Goal: Task Accomplishment & Management: Manage account settings

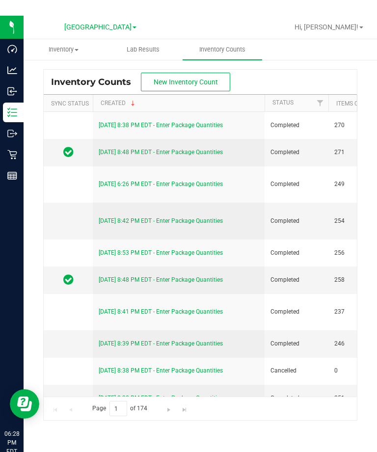
scroll to position [-6, 0]
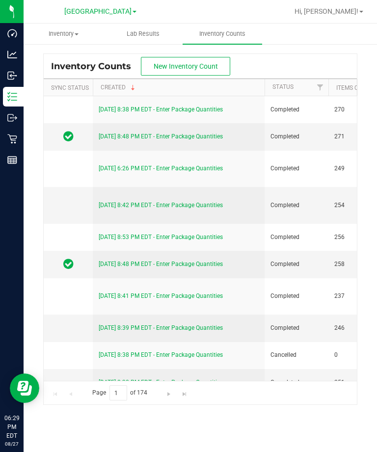
click at [213, 64] on span "New Inventory Count" at bounding box center [186, 66] width 64 height 8
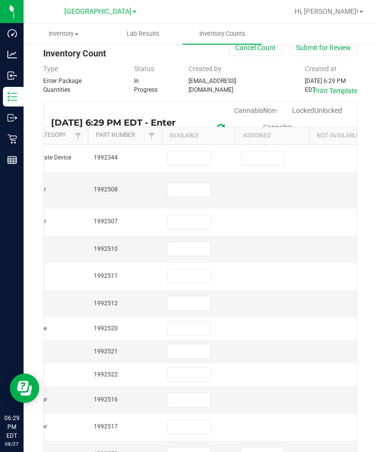
click at [329, 107] on span "Unlocked" at bounding box center [328, 111] width 28 height 8
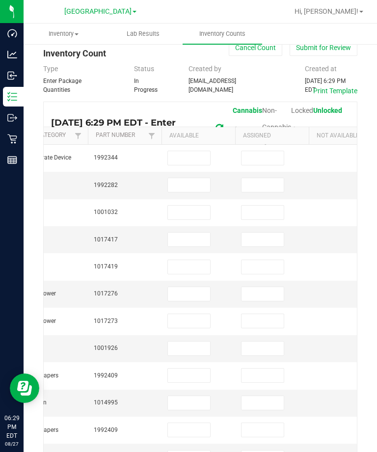
click at [304, 107] on span "Locked" at bounding box center [302, 111] width 22 height 8
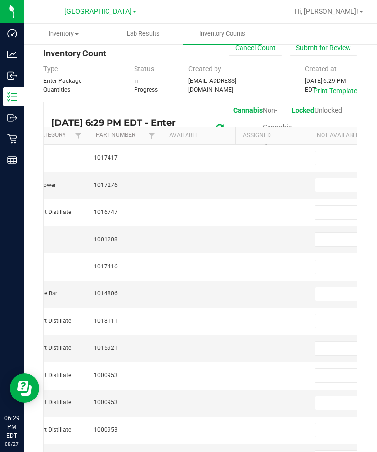
click at [335, 107] on span "Unlocked" at bounding box center [328, 111] width 28 height 8
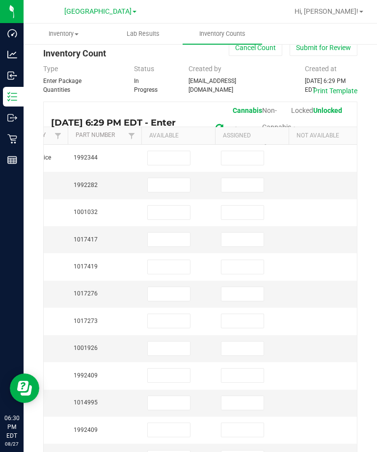
click at [175, 151] on input at bounding box center [169, 158] width 42 height 14
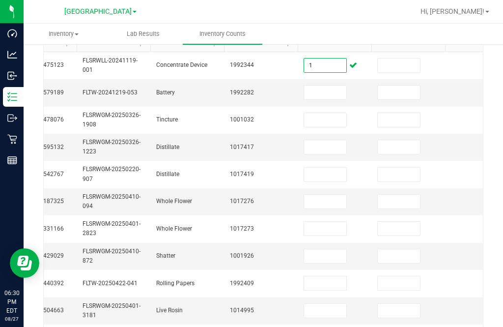
type input "1"
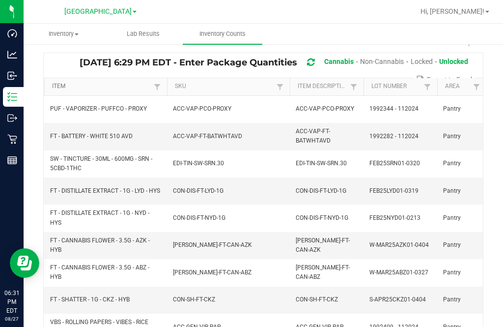
click at [61, 83] on link "Item" at bounding box center [101, 86] width 99 height 8
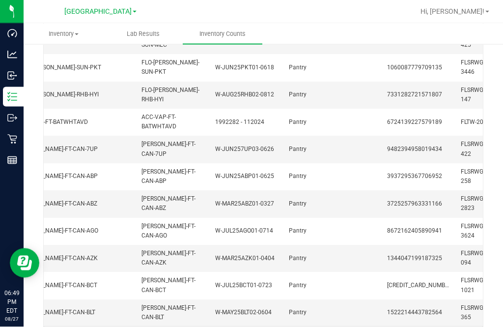
scroll to position [31, 0]
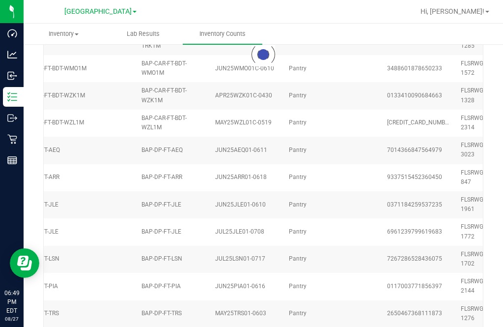
scroll to position [368, 0]
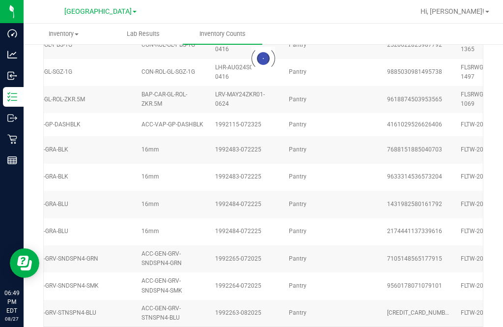
scroll to position [0, 0]
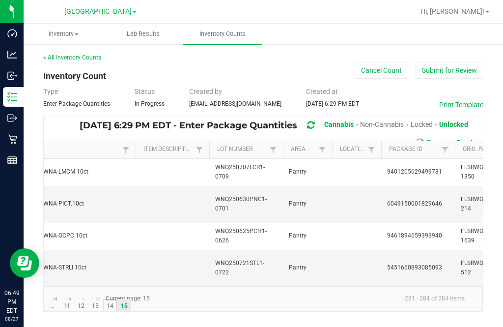
click at [109, 299] on link "14" at bounding box center [110, 306] width 14 height 15
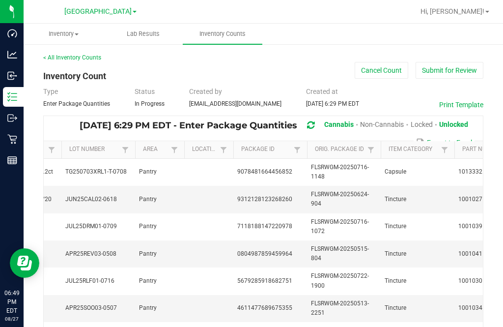
scroll to position [0, 320]
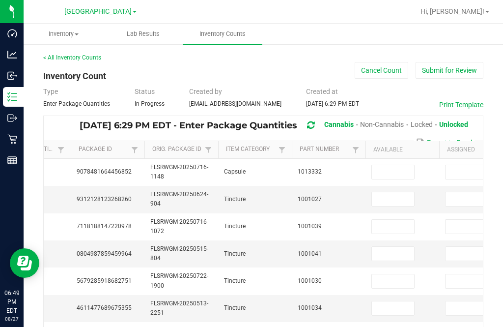
click at [377, 192] on input at bounding box center [393, 199] width 42 height 14
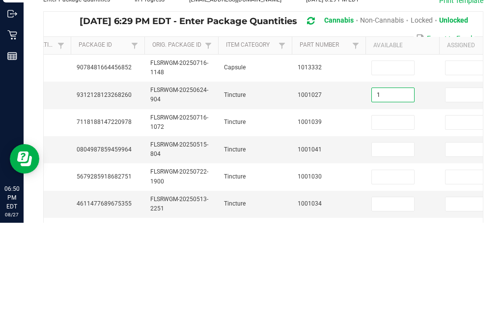
type input "1"
click at [377, 192] on input at bounding box center [466, 199] width 42 height 14
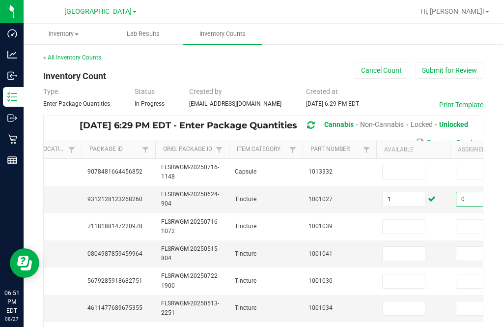
type input "0"
click at [377, 220] on input at bounding box center [401, 226] width 42 height 14
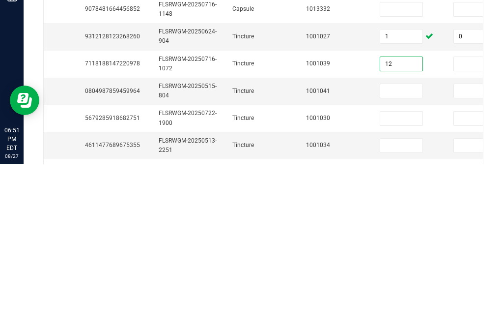
type input "12"
click at [377, 219] on input at bounding box center [475, 226] width 42 height 14
type input "0"
click at [377, 246] on input at bounding box center [401, 253] width 42 height 14
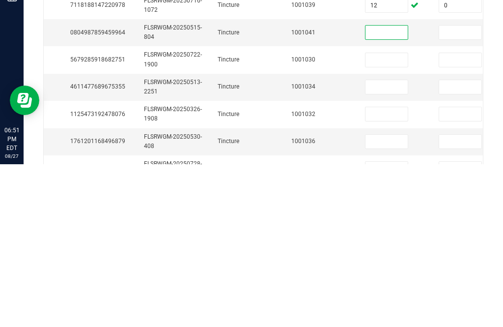
click at [377, 243] on input at bounding box center [386, 250] width 42 height 14
type input "1"
click at [377, 243] on input at bounding box center [460, 250] width 42 height 14
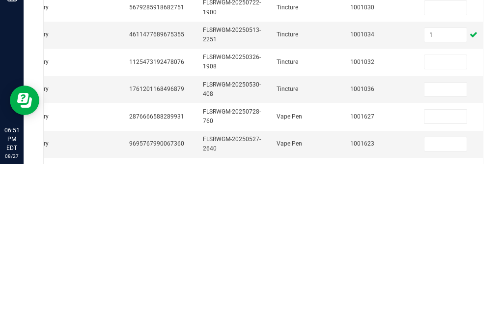
type input "0"
click at [377, 245] on input at bounding box center [445, 252] width 42 height 14
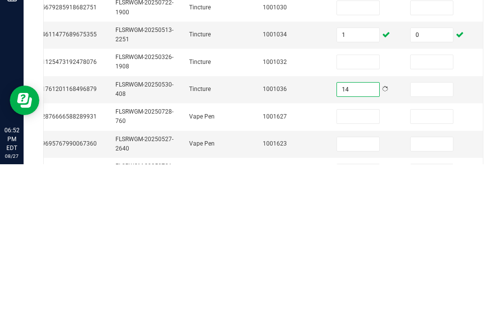
type input "14"
click at [377, 245] on input at bounding box center [431, 252] width 42 height 14
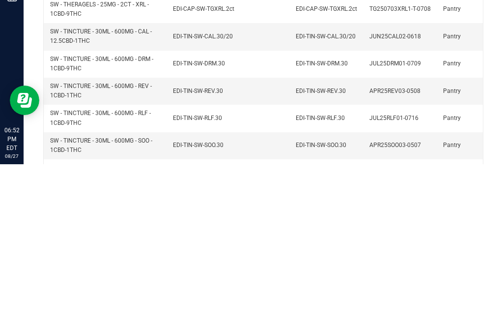
type input "0"
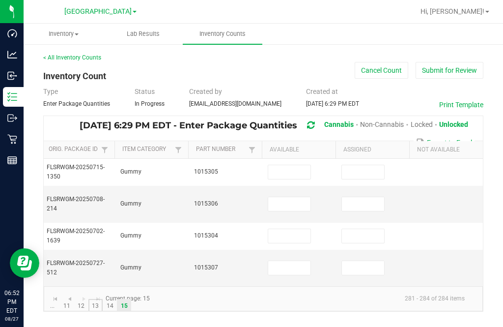
click at [93, 299] on link "13" at bounding box center [95, 306] width 14 height 15
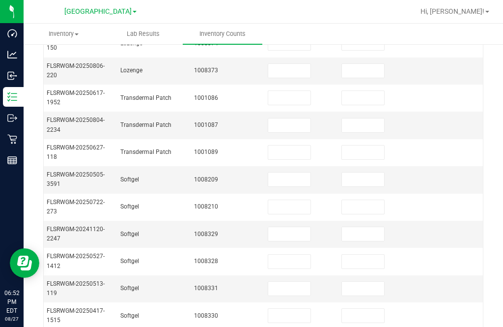
click at [283, 200] on input at bounding box center [289, 207] width 42 height 14
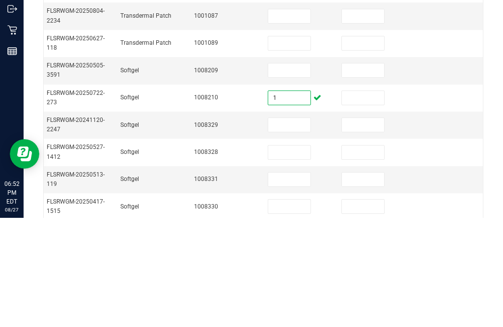
type input "1"
click at [367, 200] on input at bounding box center [363, 207] width 42 height 14
type input "0"
click at [287, 227] on input at bounding box center [289, 234] width 42 height 14
type input "3"
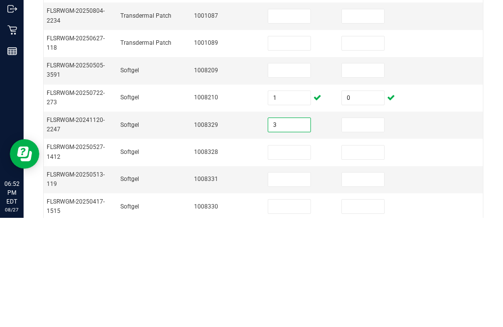
click at [361, 227] on input at bounding box center [363, 234] width 42 height 14
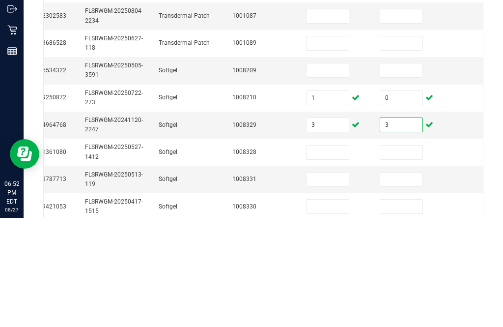
type input "3"
click at [338, 254] on input at bounding box center [327, 261] width 42 height 14
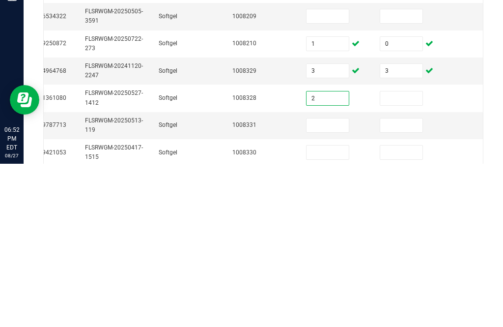
type input "2"
click at [377, 254] on input at bounding box center [401, 261] width 42 height 14
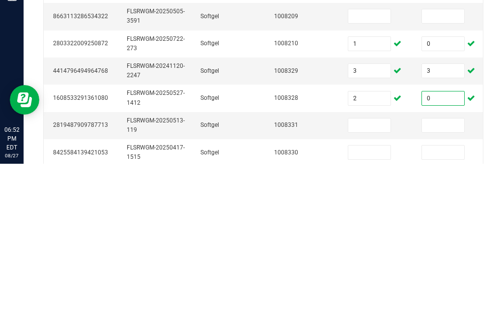
type input "0"
click at [375, 281] on input at bounding box center [369, 288] width 42 height 14
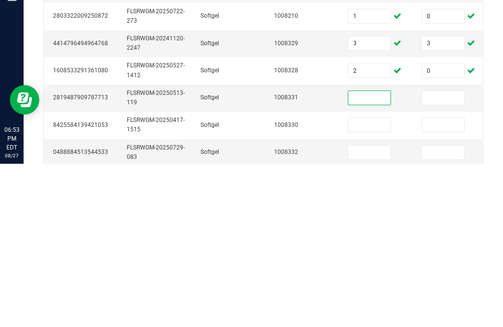
click at [361, 281] on input at bounding box center [369, 288] width 42 height 14
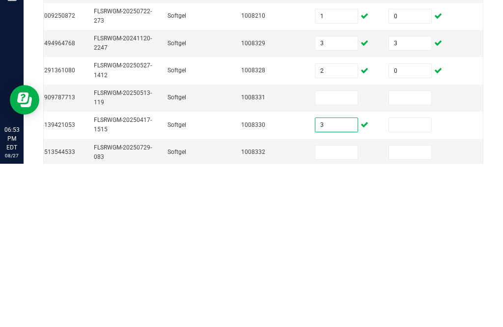
type input "3"
click at [377, 281] on input at bounding box center [410, 288] width 42 height 14
type input "0"
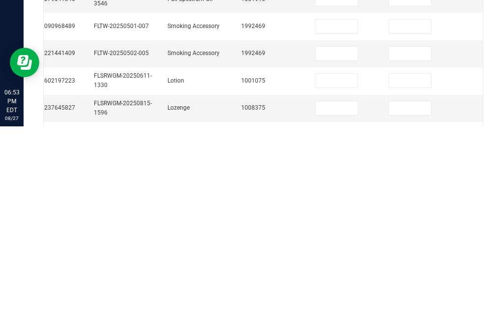
click at [343, 274] on input at bounding box center [336, 281] width 42 height 14
type input "7"
click at [377, 268] on td at bounding box center [420, 281] width 74 height 27
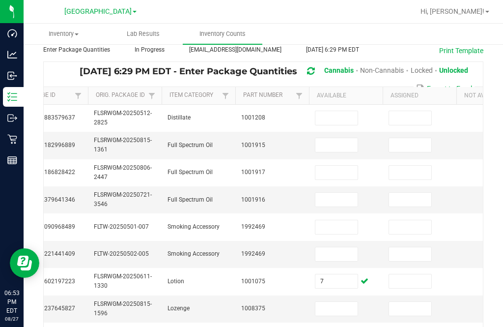
click at [377, 274] on input at bounding box center [410, 281] width 42 height 14
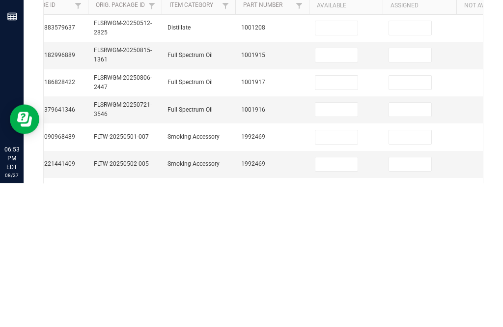
type input "0"
click at [345, 192] on input at bounding box center [336, 199] width 42 height 14
type input "5"
click at [377, 192] on input at bounding box center [410, 199] width 42 height 14
type input "0"
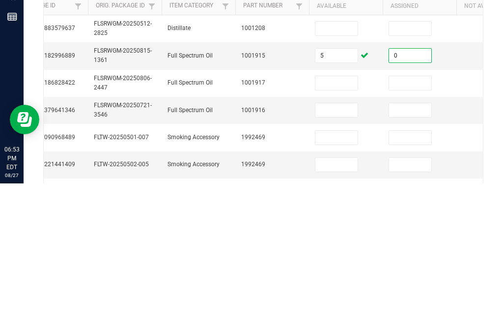
click at [347, 219] on input at bounding box center [336, 226] width 42 height 14
type input "5"
click at [377, 219] on input at bounding box center [410, 226] width 42 height 14
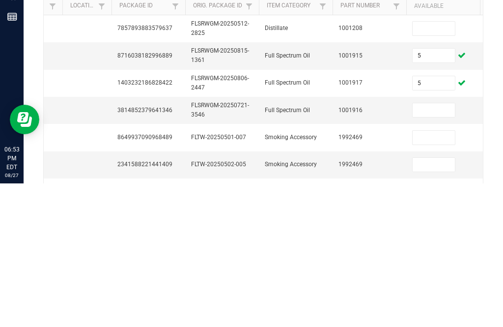
type input "0"
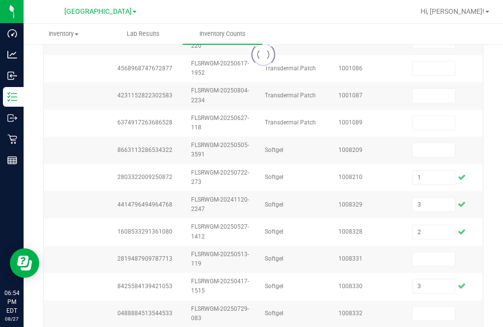
type input "1"
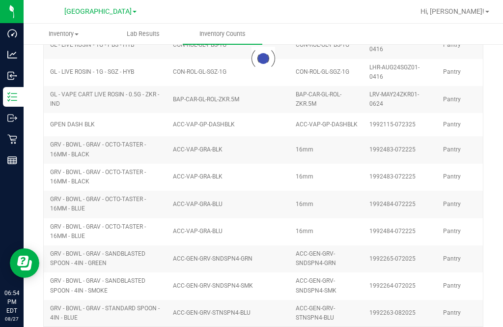
type input "1"
type input "0"
type input "12"
type input "0"
type input "1"
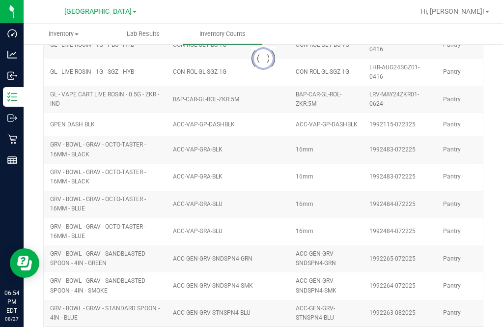
type input "0"
type input "14"
type input "0"
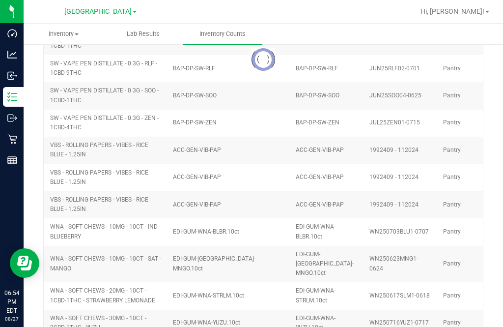
type input "5"
type input "7"
type input "0"
type input "1"
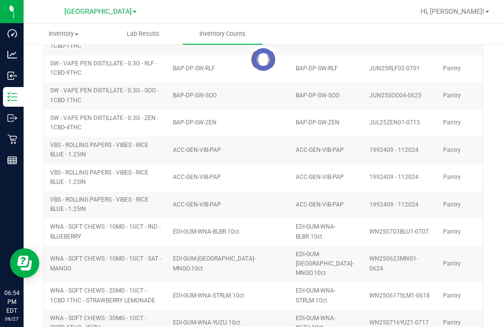
type input "0"
type input "3"
type input "2"
type input "0"
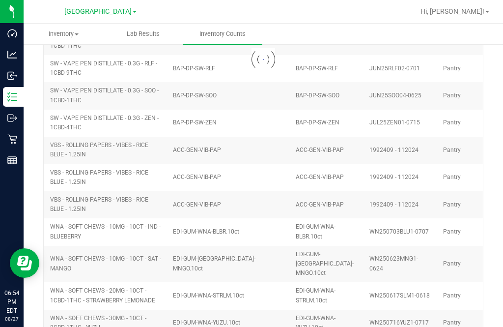
type input "3"
type input "0"
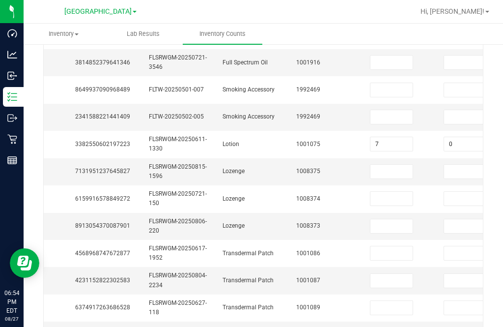
click at [377, 164] on input at bounding box center [391, 171] width 42 height 14
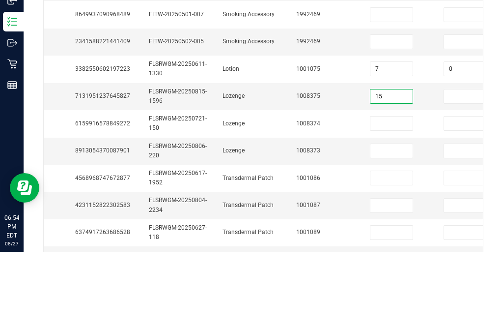
type input "15"
click at [377, 164] on input at bounding box center [465, 171] width 42 height 14
type input "0"
click at [377, 191] on input at bounding box center [391, 198] width 42 height 14
type input "5"
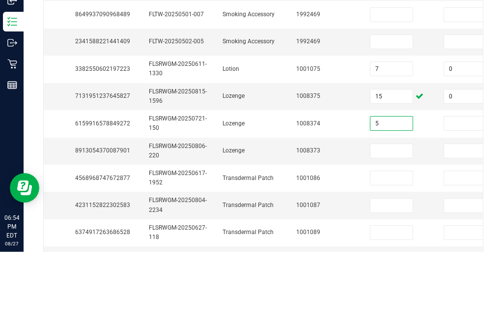
click at [377, 191] on input at bounding box center [465, 198] width 42 height 14
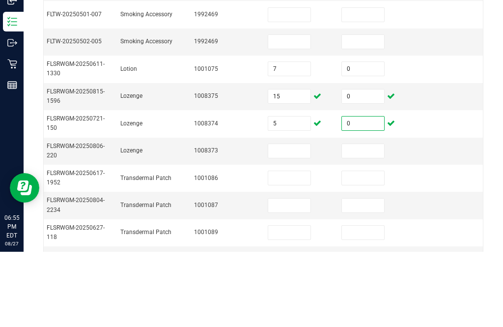
type input "0"
click at [295, 191] on input "5" at bounding box center [289, 198] width 42 height 14
click at [300, 219] on input at bounding box center [289, 226] width 42 height 14
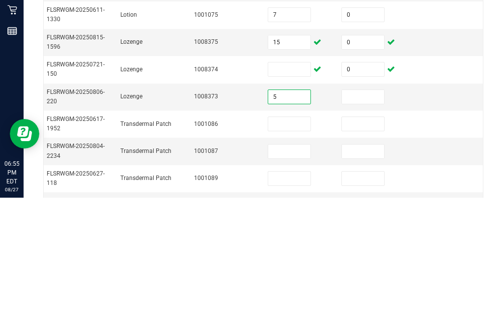
type input "5"
click at [358, 219] on input at bounding box center [363, 226] width 42 height 14
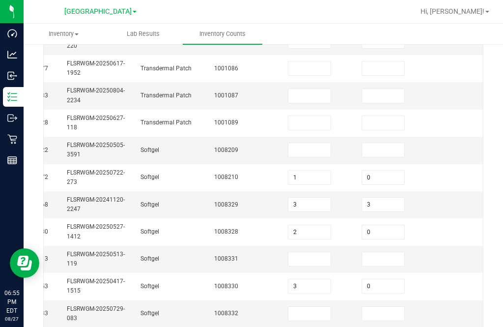
type input "0"
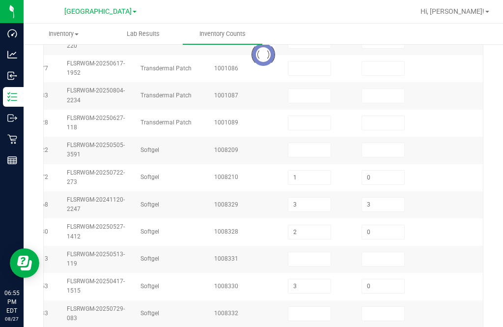
type input "1"
type input "12"
type input "1"
type input "0"
type input "14"
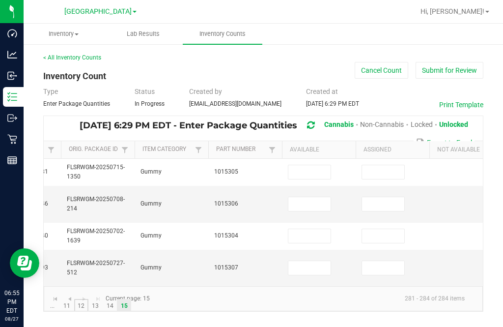
click at [81, 299] on link "12" at bounding box center [81, 306] width 14 height 15
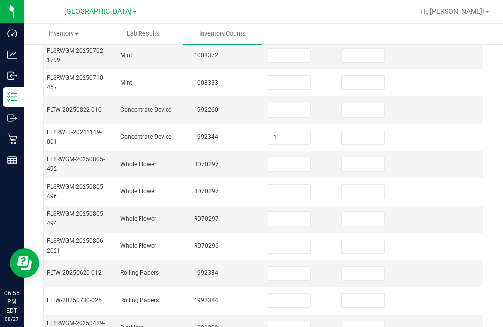
click at [288, 321] on input at bounding box center [289, 328] width 42 height 14
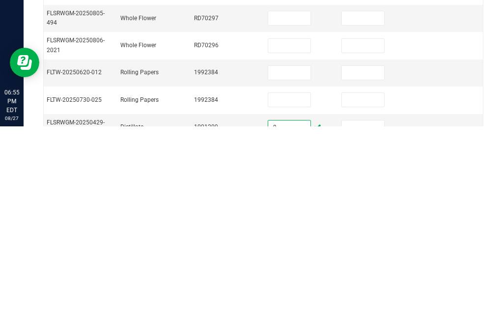
type input "9"
click at [372, 321] on input at bounding box center [363, 328] width 42 height 14
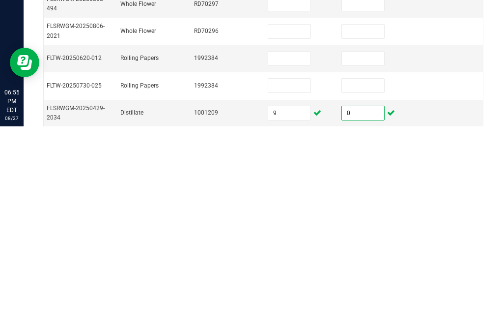
type input "0"
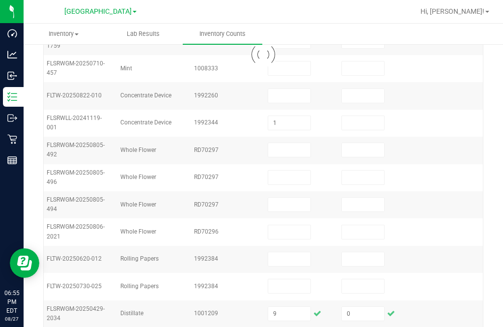
type input "5"
type input "0"
type input "5"
type input "0"
type input "7"
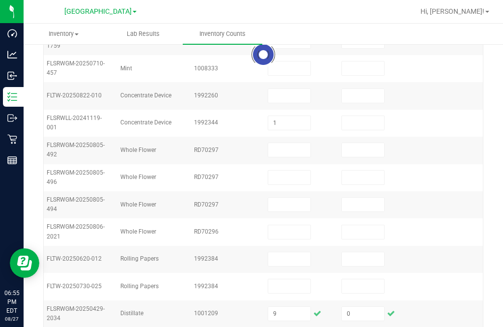
type input "0"
type input "15"
type input "0"
type input "5"
type input "0"
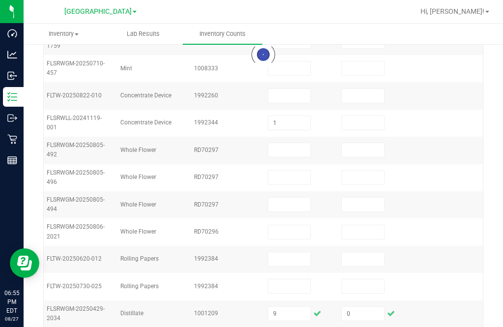
type input "5"
type input "0"
type input "1"
type input "0"
type input "3"
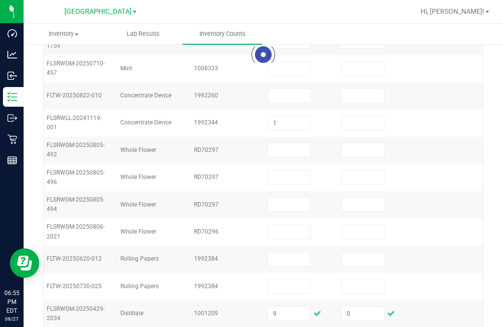
type input "3"
type input "2"
type input "0"
type input "3"
type input "0"
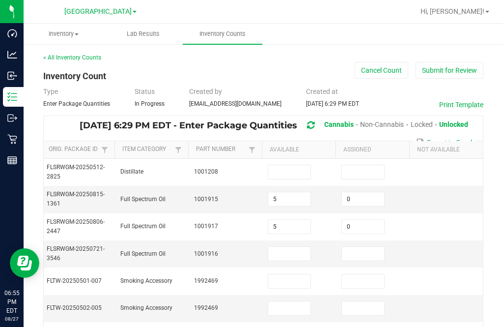
click at [286, 165] on input at bounding box center [289, 172] width 42 height 14
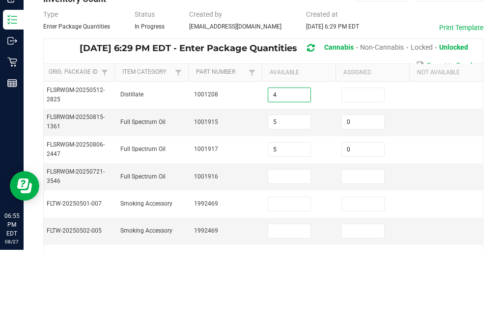
type input "4"
click at [369, 165] on input at bounding box center [363, 172] width 42 height 14
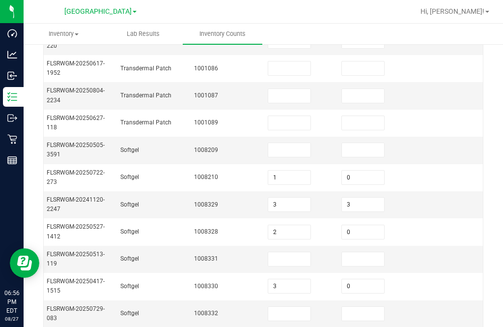
type input "0"
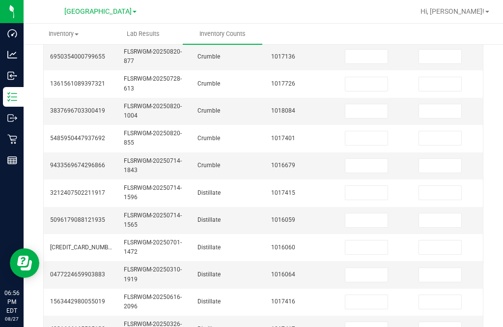
click at [370, 213] on input at bounding box center [366, 220] width 42 height 14
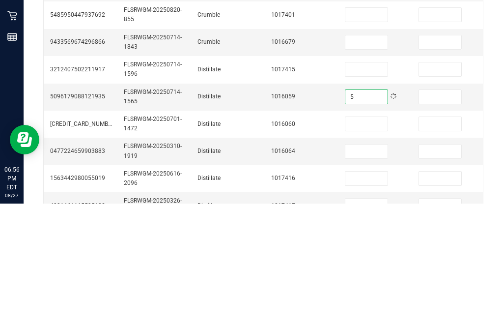
type input "5"
click at [377, 213] on input at bounding box center [440, 220] width 42 height 14
type input "0"
click at [367, 240] on input at bounding box center [366, 247] width 42 height 14
type input "5"
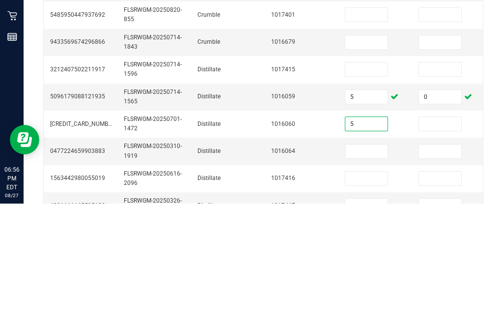
click at [377, 240] on input at bounding box center [440, 247] width 42 height 14
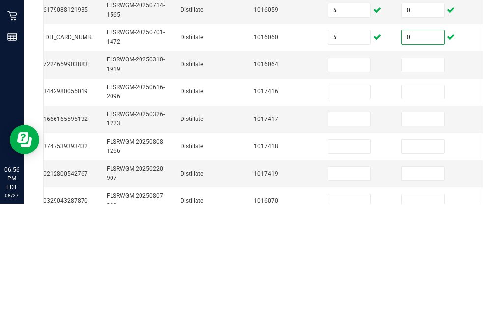
type input "0"
click at [350, 208] on input at bounding box center [349, 215] width 42 height 14
type input "5"
click at [377, 208] on input at bounding box center [423, 215] width 42 height 14
type input "0"
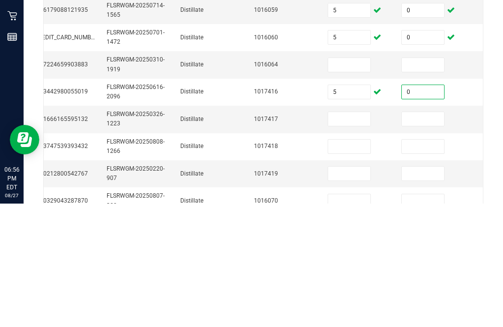
click at [348, 263] on input at bounding box center [349, 270] width 42 height 14
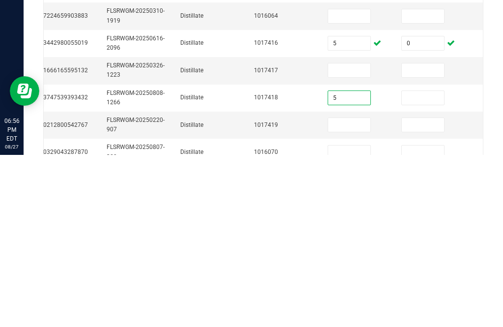
type input "5"
click at [377, 263] on input at bounding box center [423, 270] width 42 height 14
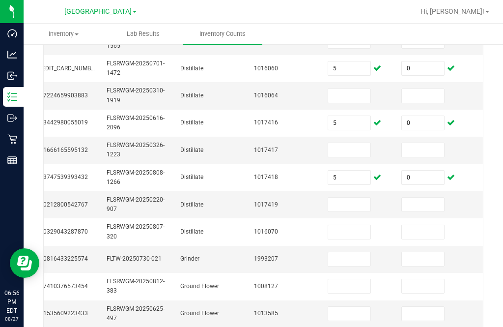
type input "0"
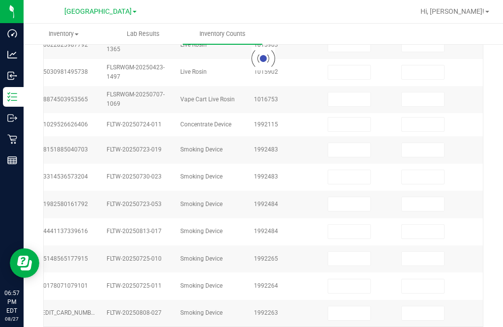
type input "1"
type input "9"
type input "0"
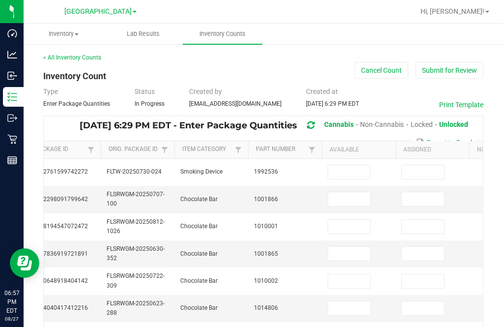
click at [355, 192] on input at bounding box center [349, 199] width 42 height 14
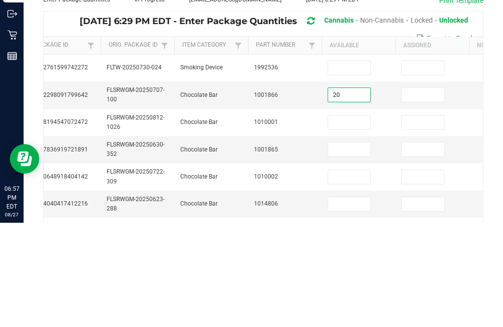
type input "20"
click at [377, 192] on input at bounding box center [423, 199] width 42 height 14
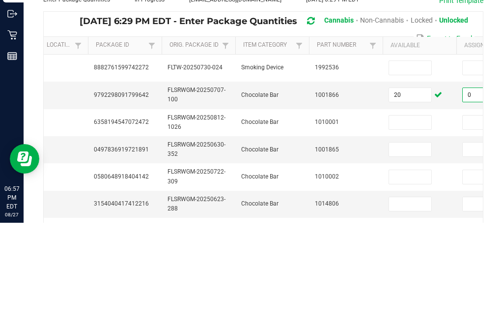
type input "0"
click at [377, 219] on input at bounding box center [410, 226] width 42 height 14
type input "25"
click at [377, 219] on input at bounding box center [484, 226] width 42 height 14
type input "0"
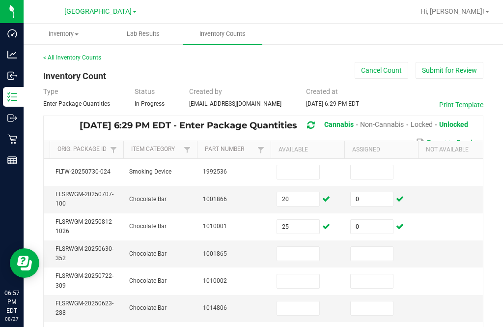
click at [299, 274] on input at bounding box center [298, 281] width 42 height 14
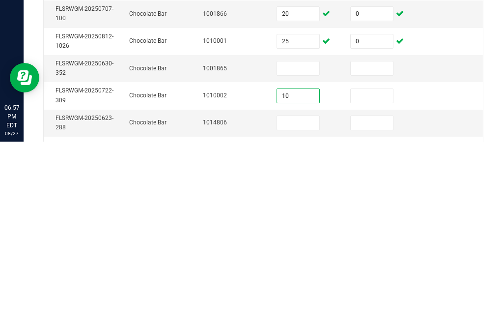
type input "10"
click at [377, 274] on input at bounding box center [372, 281] width 42 height 14
type input "0"
click at [296, 301] on input at bounding box center [298, 308] width 42 height 14
type input "35"
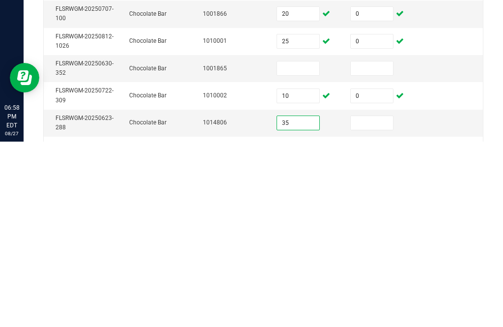
click at [377, 301] on input at bounding box center [372, 308] width 42 height 14
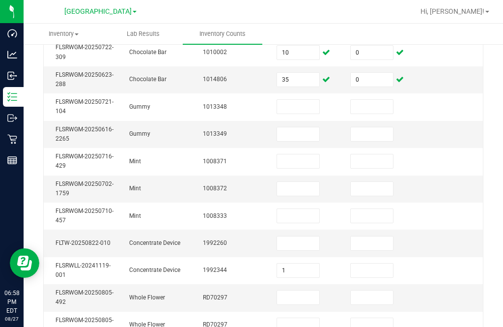
type input "0"
click at [307, 154] on input at bounding box center [298, 161] width 42 height 14
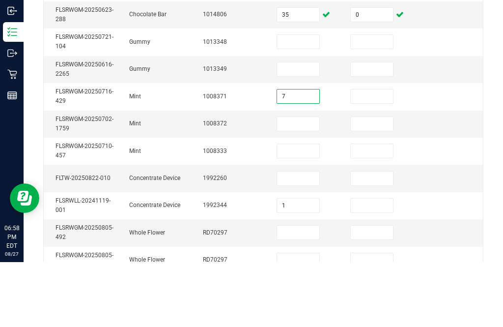
type input "7"
click at [369, 154] on input at bounding box center [372, 161] width 42 height 14
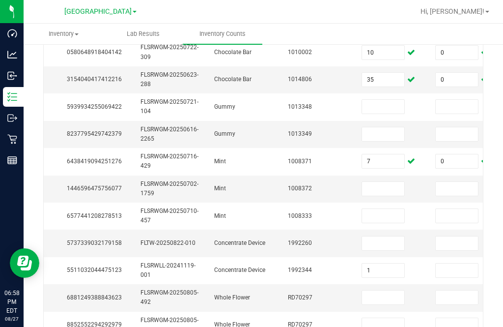
type input "0"
click at [377, 263] on input "1" at bounding box center [383, 270] width 42 height 14
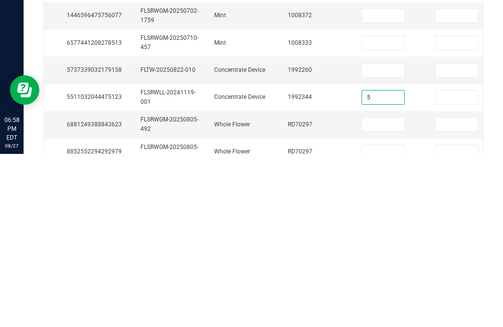
type input "5"
click at [377, 263] on input at bounding box center [457, 270] width 42 height 14
type input "0"
click at [377, 236] on input at bounding box center [383, 243] width 42 height 14
type input "1"
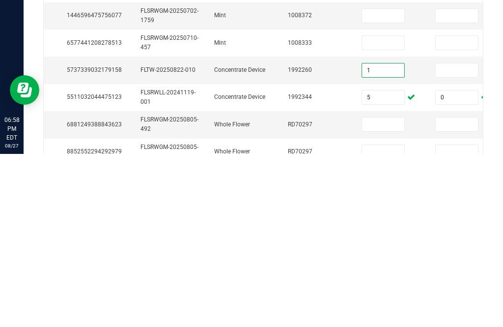
click at [377, 236] on input at bounding box center [457, 243] width 42 height 14
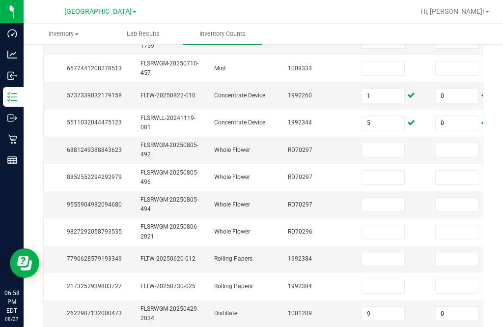
type input "0"
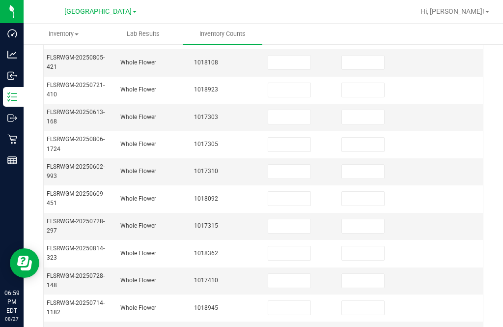
click at [289, 110] on input at bounding box center [289, 117] width 42 height 14
type input "5"
click at [358, 110] on input at bounding box center [363, 117] width 42 height 14
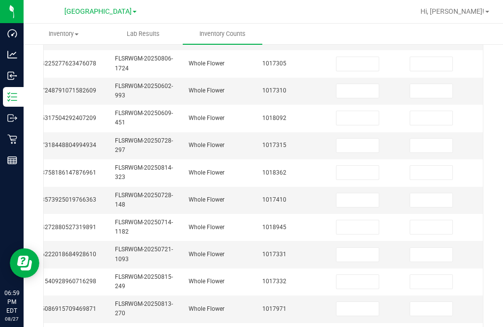
type input "0"
click at [370, 193] on input at bounding box center [357, 200] width 42 height 14
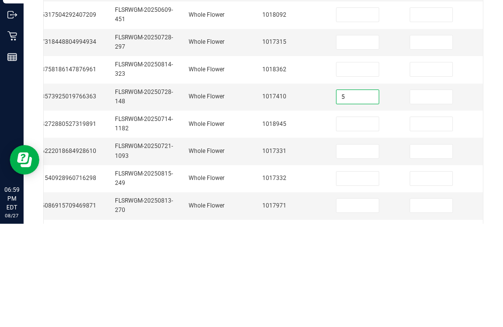
type input "5"
click at [377, 193] on input at bounding box center [431, 200] width 42 height 14
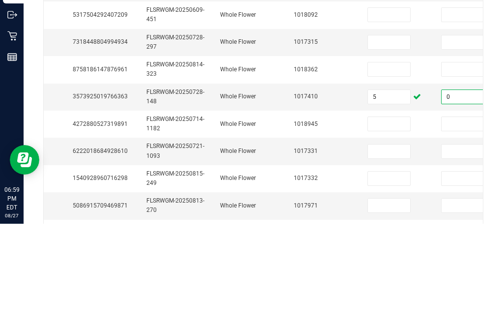
type input "0"
click at [377, 165] on input at bounding box center [389, 172] width 42 height 14
type input "5"
click at [377, 165] on input at bounding box center [462, 172] width 42 height 14
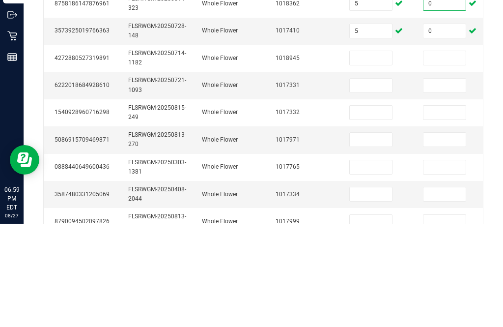
click at [372, 175] on td at bounding box center [380, 188] width 74 height 27
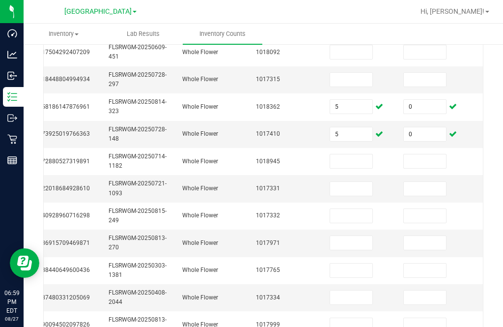
click at [362, 182] on input at bounding box center [351, 189] width 42 height 14
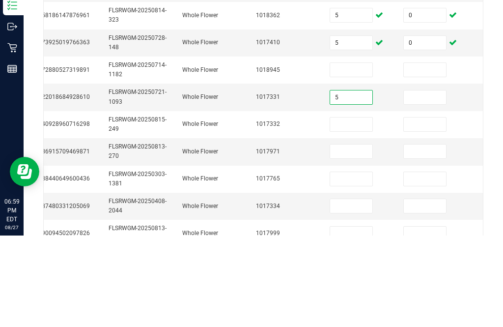
click at [377, 182] on input at bounding box center [425, 189] width 42 height 14
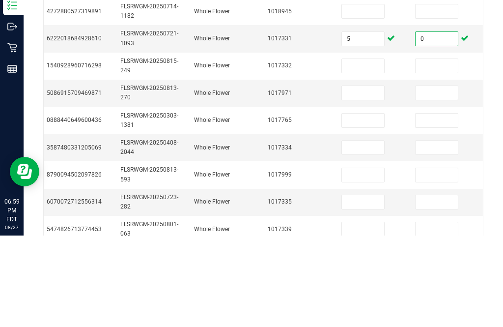
click at [360, 205] on input at bounding box center [363, 212] width 42 height 14
click at [377, 205] on input at bounding box center [436, 212] width 42 height 14
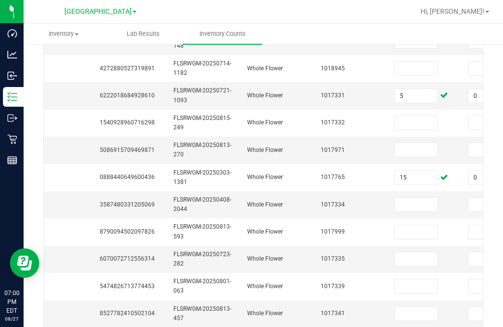
click at [377, 252] on input at bounding box center [416, 259] width 42 height 14
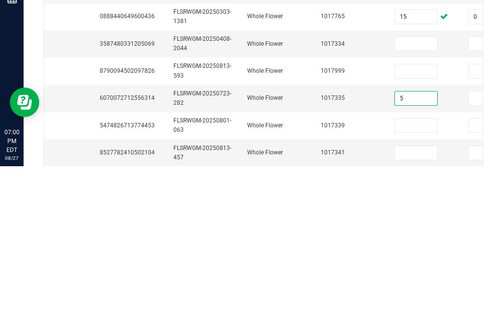
click at [377, 252] on input at bounding box center [489, 259] width 42 height 14
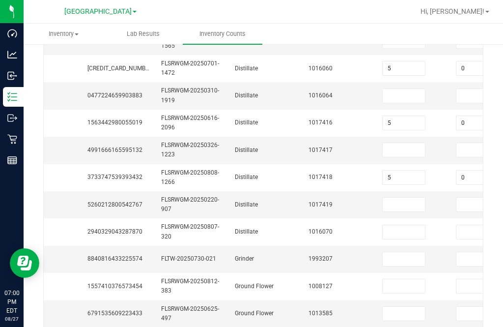
click at [377, 306] on input at bounding box center [404, 313] width 42 height 14
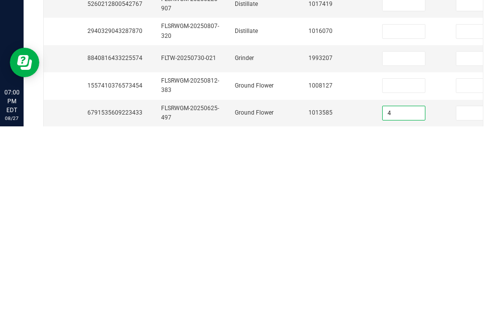
click at [377, 306] on input at bounding box center [477, 313] width 42 height 14
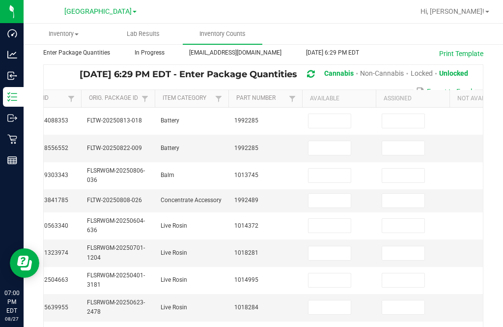
click at [334, 219] on input at bounding box center [329, 226] width 42 height 14
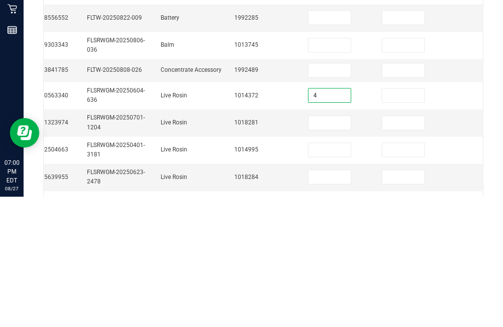
click at [377, 219] on input at bounding box center [403, 226] width 42 height 14
click at [342, 246] on input at bounding box center [329, 253] width 42 height 14
click at [377, 246] on input at bounding box center [403, 253] width 42 height 14
click at [342, 273] on input at bounding box center [329, 280] width 42 height 14
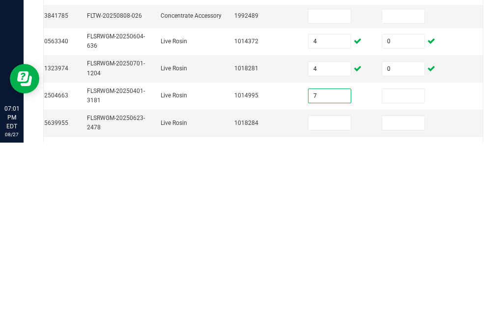
click at [377, 273] on input at bounding box center [403, 280] width 42 height 14
click at [343, 300] on input at bounding box center [329, 307] width 42 height 14
click at [377, 300] on input at bounding box center [403, 307] width 42 height 14
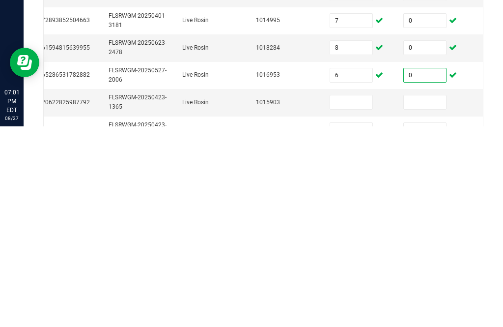
click at [358, 296] on input at bounding box center [351, 303] width 42 height 14
click at [377, 296] on input at bounding box center [425, 303] width 42 height 14
click at [358, 323] on input at bounding box center [351, 330] width 42 height 14
click at [377, 323] on input at bounding box center [425, 330] width 42 height 14
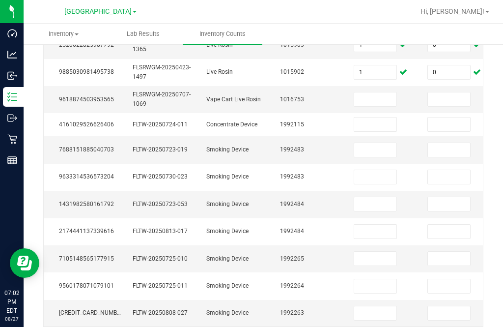
click at [373, 143] on input at bounding box center [375, 150] width 42 height 14
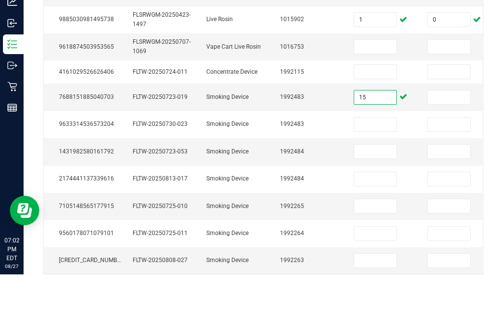
click at [377, 143] on input at bounding box center [449, 150] width 42 height 14
click at [377, 170] on input at bounding box center [375, 177] width 42 height 14
click at [377, 170] on input at bounding box center [449, 177] width 42 height 14
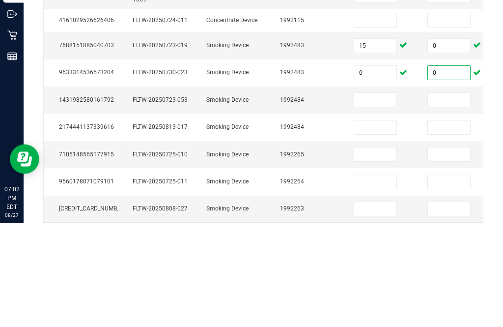
click at [377, 224] on input at bounding box center [375, 231] width 42 height 14
click at [377, 224] on input at bounding box center [449, 231] width 42 height 14
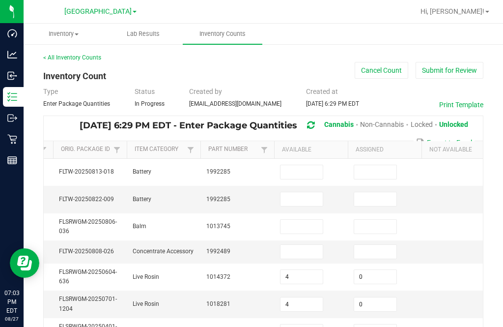
click at [301, 165] on input at bounding box center [301, 172] width 42 height 14
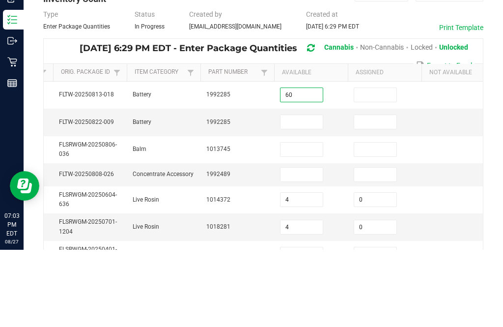
click at [377, 165] on input at bounding box center [375, 172] width 42 height 14
click at [300, 192] on input at bounding box center [301, 199] width 42 height 14
click at [377, 192] on input at bounding box center [375, 199] width 42 height 14
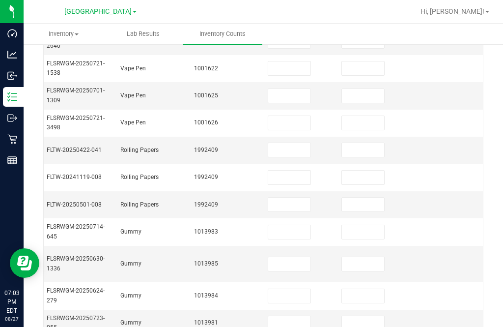
click at [283, 143] on input at bounding box center [289, 150] width 42 height 14
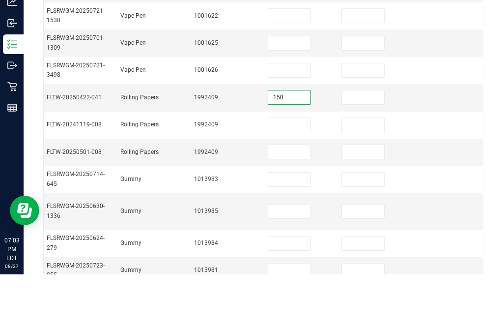
click at [367, 143] on input at bounding box center [363, 150] width 42 height 14
click at [299, 170] on input at bounding box center [289, 177] width 42 height 14
click at [376, 170] on input at bounding box center [363, 177] width 42 height 14
click at [301, 197] on input at bounding box center [289, 204] width 42 height 14
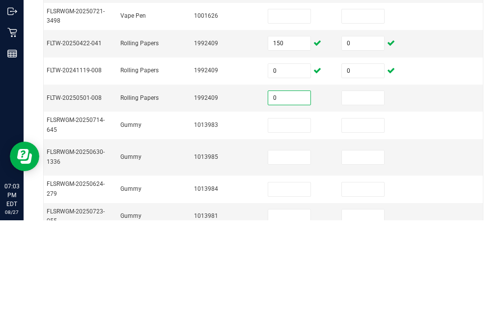
click at [368, 197] on input at bounding box center [363, 204] width 42 height 14
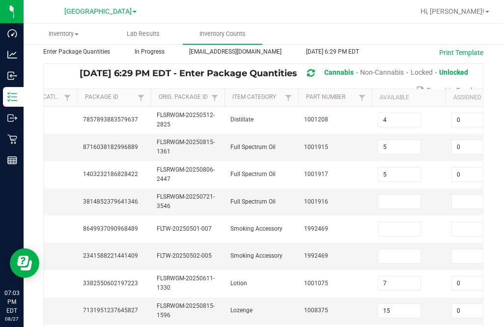
click at [377, 222] on input at bounding box center [399, 229] width 42 height 14
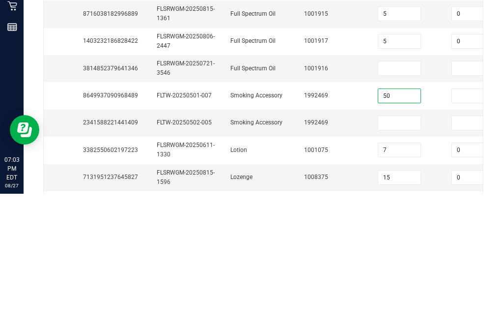
click at [377, 222] on input at bounding box center [473, 229] width 42 height 14
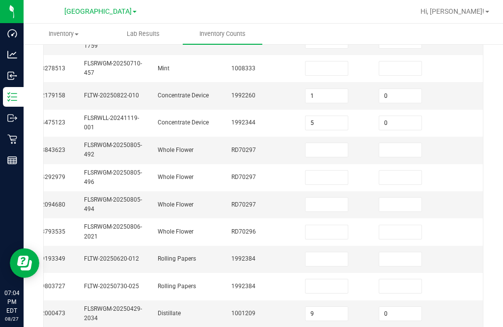
click at [330, 252] on input at bounding box center [326, 259] width 42 height 14
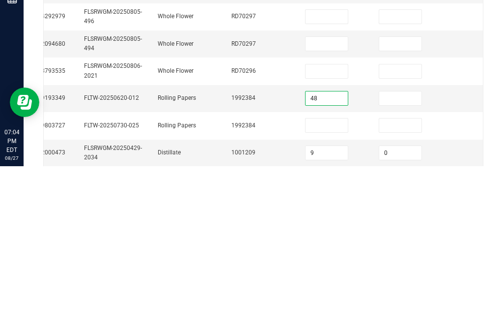
click at [377, 252] on input at bounding box center [400, 259] width 42 height 14
click at [329, 279] on input at bounding box center [326, 286] width 42 height 14
click at [377, 279] on input at bounding box center [400, 286] width 42 height 14
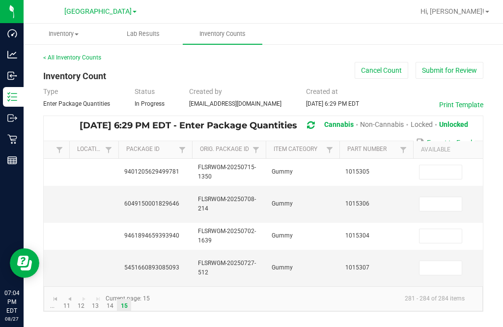
click at [377, 165] on input at bounding box center [440, 172] width 42 height 14
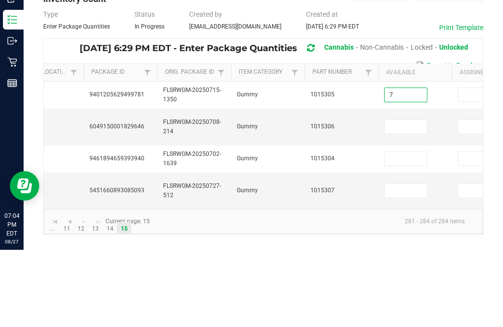
click at [377, 165] on input at bounding box center [479, 172] width 42 height 14
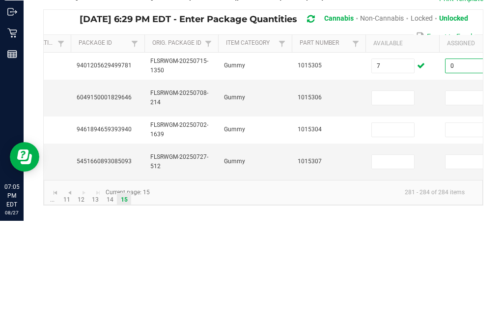
click at [377, 197] on input at bounding box center [393, 204] width 42 height 14
click at [377, 197] on input at bounding box center [466, 204] width 42 height 14
click at [377, 229] on input at bounding box center [393, 236] width 42 height 14
click at [377, 229] on input at bounding box center [466, 236] width 42 height 14
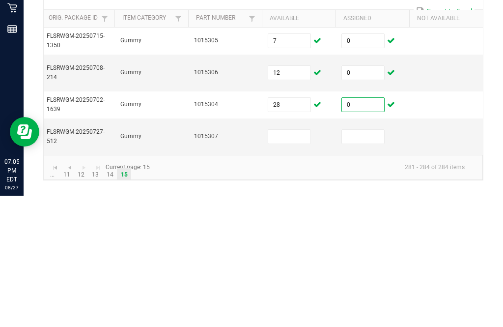
click at [290, 261] on input at bounding box center [289, 268] width 42 height 14
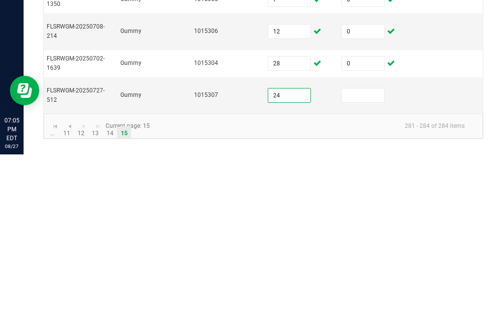
click at [358, 261] on input at bounding box center [363, 268] width 42 height 14
click at [106, 299] on link "14" at bounding box center [110, 306] width 14 height 15
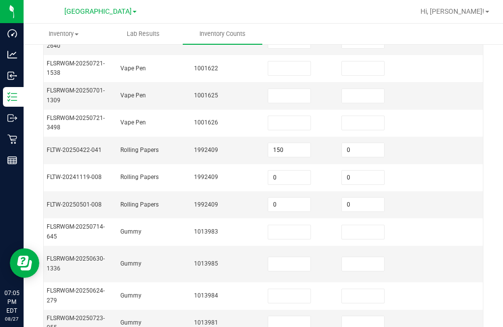
click at [296, 225] on input at bounding box center [289, 232] width 42 height 14
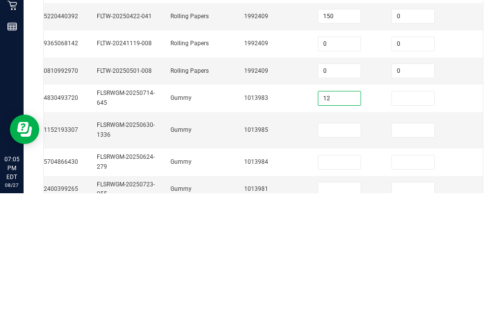
click at [377, 225] on input at bounding box center [413, 232] width 42 height 14
click at [346, 257] on input at bounding box center [339, 264] width 42 height 14
click at [377, 257] on input at bounding box center [413, 264] width 42 height 14
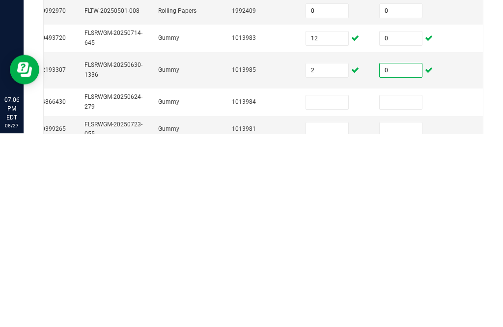
click at [325, 289] on input at bounding box center [327, 296] width 42 height 14
click at [336, 316] on input at bounding box center [327, 323] width 42 height 14
click at [377, 316] on input at bounding box center [401, 323] width 42 height 14
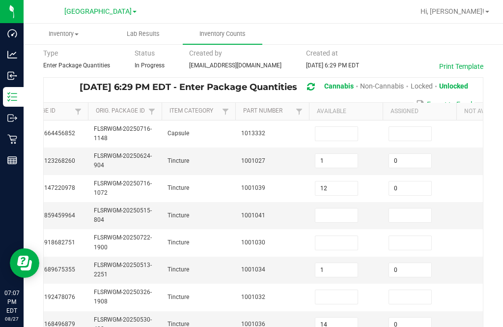
scroll to position [0, 520]
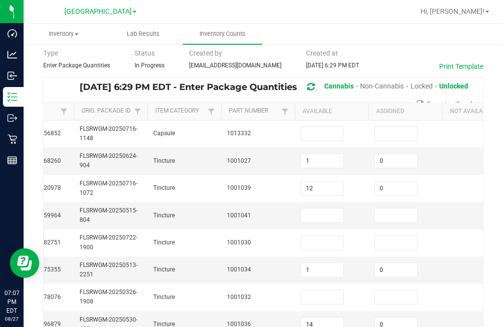
click at [328, 154] on input "1" at bounding box center [322, 161] width 42 height 14
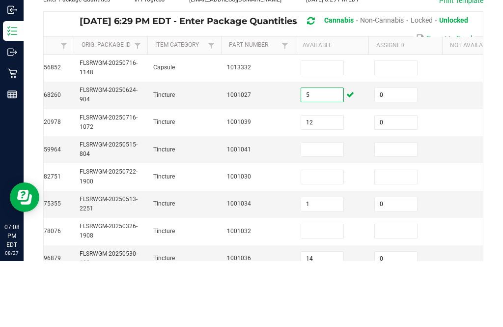
click at [329, 181] on input "12" at bounding box center [322, 188] width 42 height 14
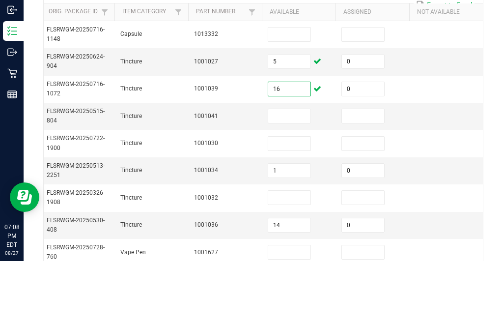
click at [289, 175] on input at bounding box center [289, 182] width 42 height 14
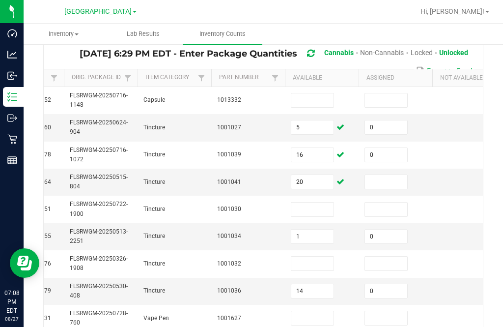
click at [377, 175] on input at bounding box center [386, 182] width 42 height 14
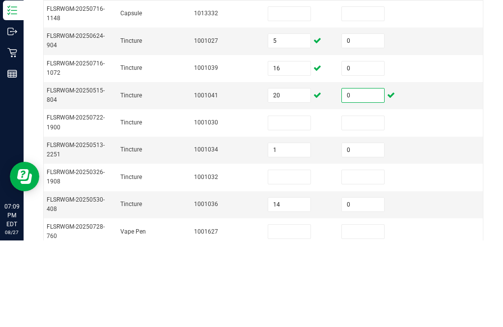
click at [295, 175] on input "20" at bounding box center [289, 182] width 42 height 14
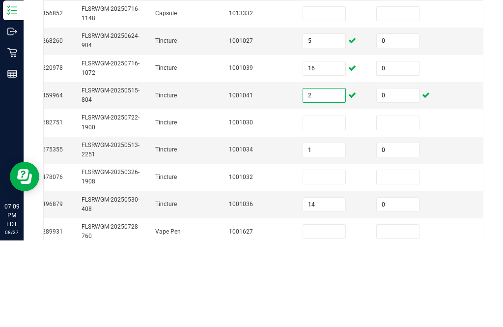
click at [328, 202] on input at bounding box center [324, 209] width 42 height 14
click at [377, 202] on input at bounding box center [398, 209] width 42 height 14
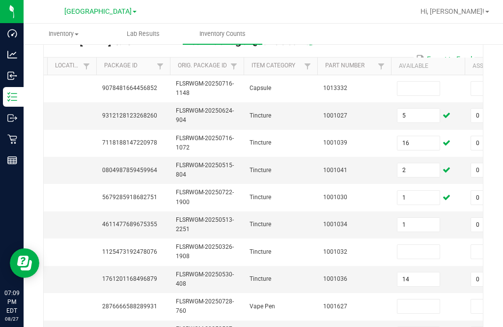
click at [377, 218] on input "1" at bounding box center [418, 225] width 42 height 14
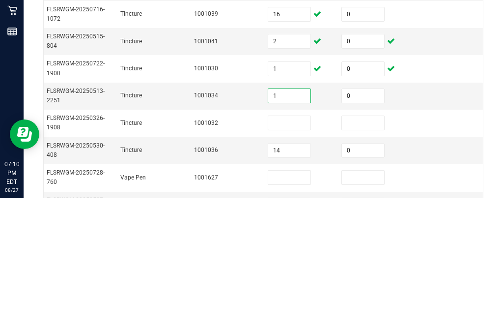
click at [294, 218] on input "1" at bounding box center [289, 225] width 42 height 14
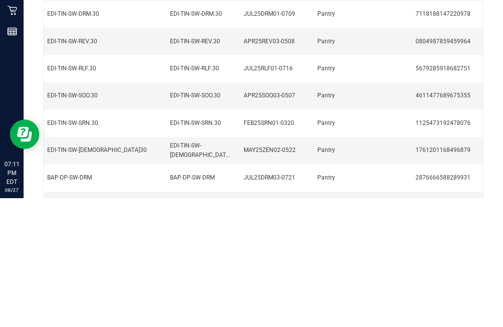
scroll to position [0, 128]
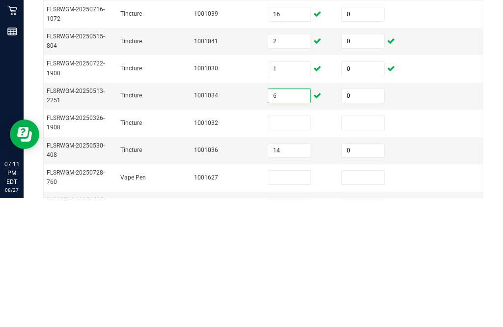
click at [288, 245] on input at bounding box center [289, 252] width 42 height 14
click at [370, 245] on input at bounding box center [363, 252] width 42 height 14
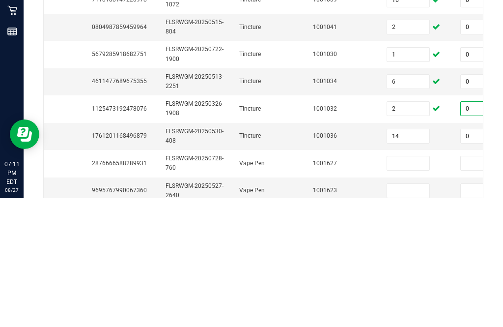
scroll to position [0, 378]
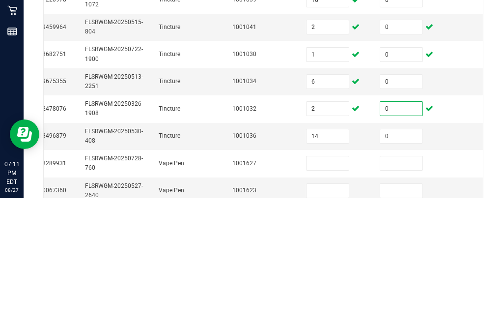
click at [331, 258] on input "14" at bounding box center [327, 265] width 42 height 14
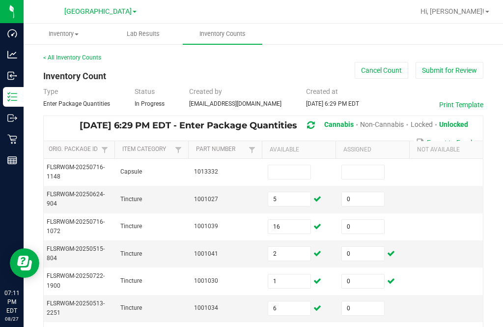
click at [290, 165] on input at bounding box center [289, 172] width 42 height 14
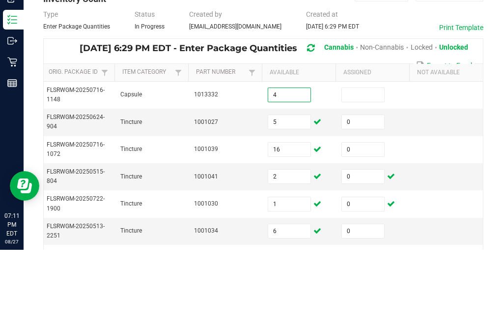
click at [371, 165] on input at bounding box center [363, 172] width 42 height 14
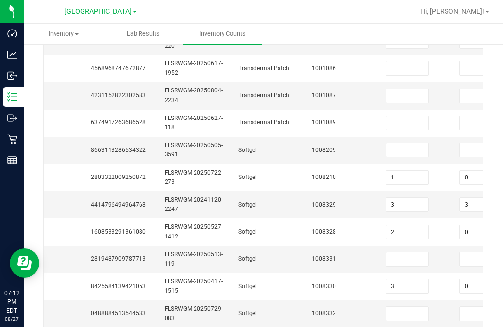
click at [377, 306] on input at bounding box center [407, 313] width 42 height 14
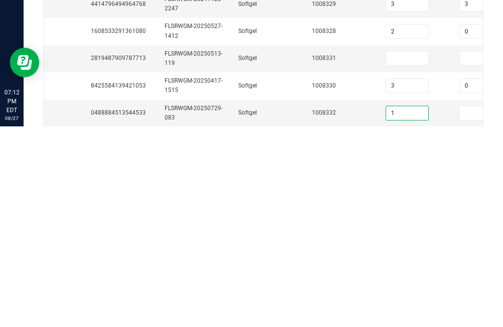
click at [377, 306] on input at bounding box center [481, 313] width 42 height 14
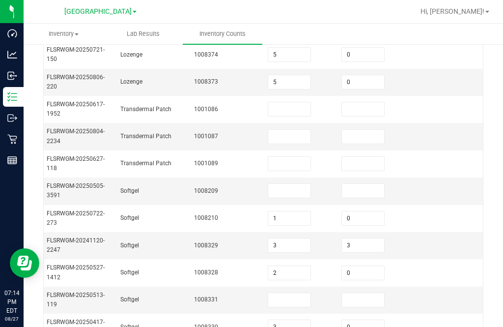
scroll to position [332, 0]
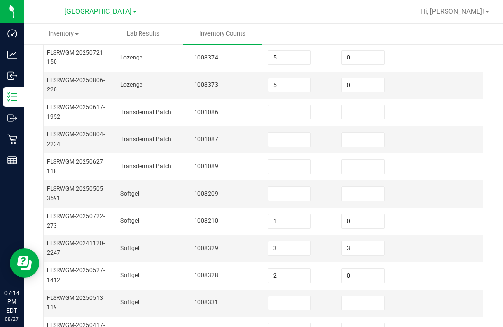
click at [302, 187] on input at bounding box center [289, 194] width 42 height 14
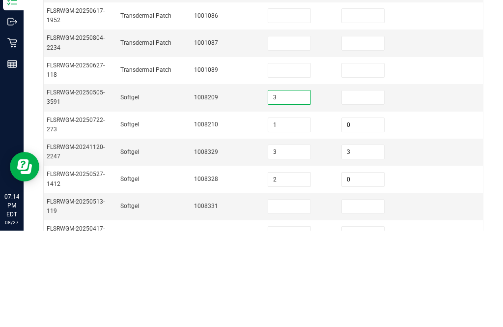
click at [360, 187] on input at bounding box center [363, 194] width 42 height 14
click at [298, 214] on input "1" at bounding box center [289, 221] width 42 height 14
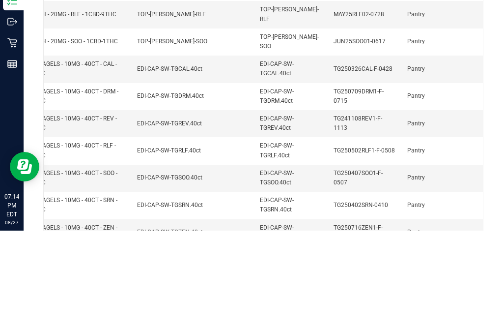
scroll to position [0, 121]
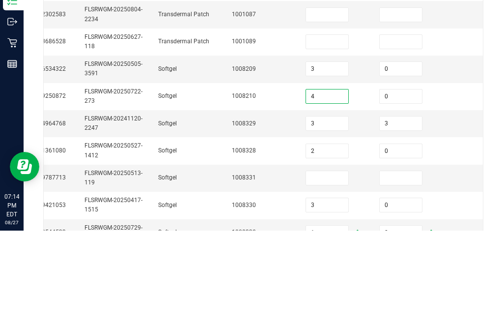
click at [331, 213] on input "3" at bounding box center [327, 220] width 42 height 14
click at [336, 240] on input "2" at bounding box center [327, 247] width 42 height 14
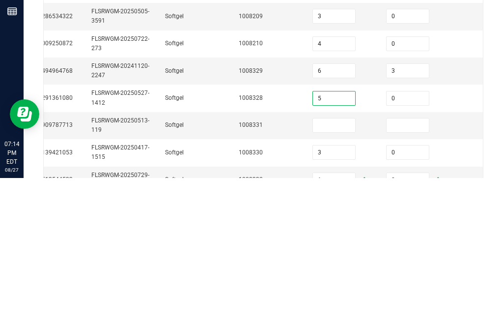
click at [333, 267] on input at bounding box center [334, 274] width 42 height 14
click at [377, 267] on input at bounding box center [407, 274] width 42 height 14
click at [349, 294] on input "3" at bounding box center [334, 301] width 42 height 14
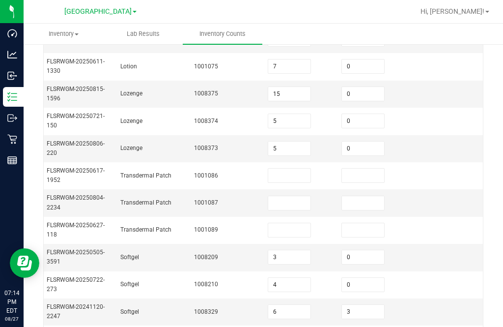
click at [291, 168] on input at bounding box center [289, 175] width 42 height 14
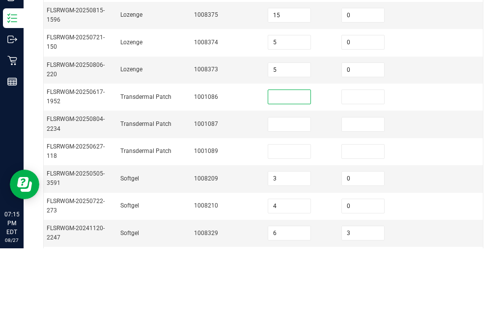
click at [296, 168] on input at bounding box center [289, 175] width 42 height 14
click at [374, 168] on input at bounding box center [363, 175] width 42 height 14
click at [297, 196] on input at bounding box center [289, 203] width 42 height 14
click at [369, 196] on input at bounding box center [363, 203] width 42 height 14
click at [299, 223] on input at bounding box center [289, 230] width 42 height 14
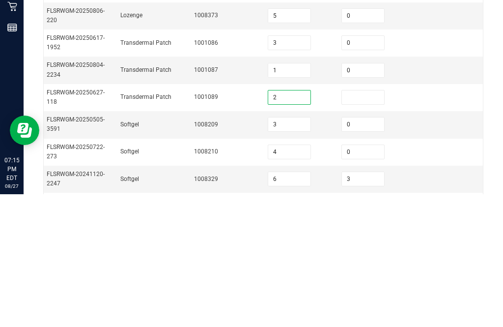
click at [352, 223] on input at bounding box center [363, 230] width 42 height 14
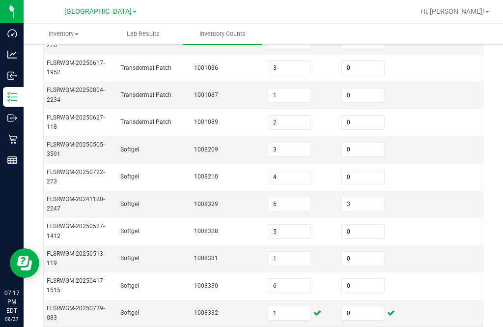
scroll to position [376, 0]
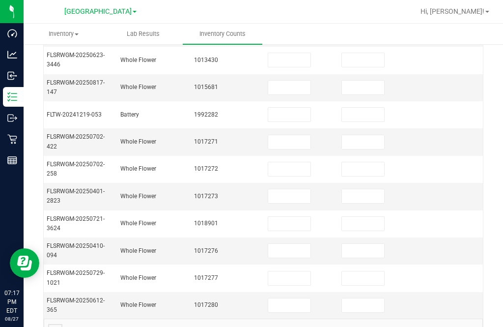
scroll to position [368, 0]
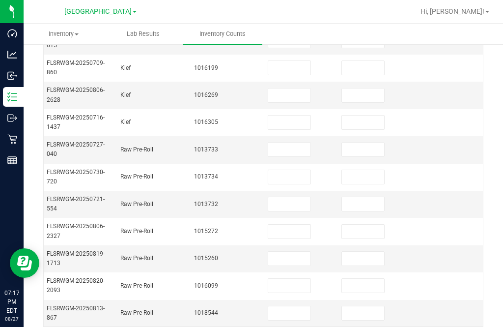
scroll to position [376, 0]
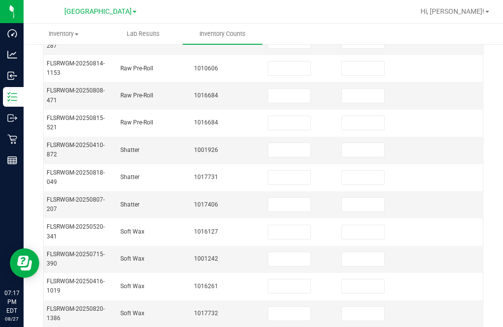
click at [291, 225] on input at bounding box center [289, 232] width 42 height 14
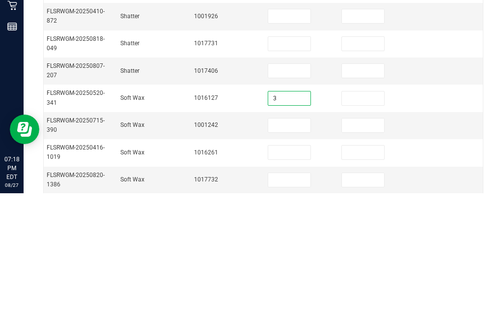
click at [365, 225] on input at bounding box center [363, 232] width 42 height 14
click at [292, 252] on input at bounding box center [289, 259] width 42 height 14
click at [368, 252] on input at bounding box center [363, 259] width 42 height 14
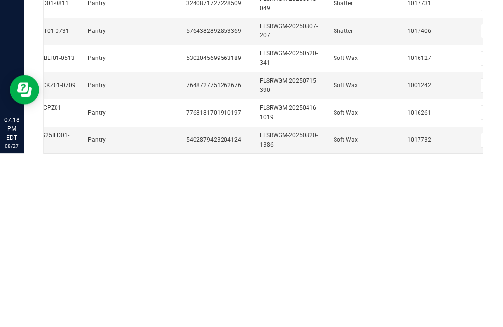
scroll to position [0, 384]
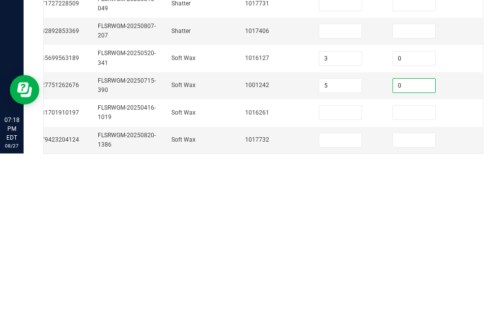
click at [340, 279] on input at bounding box center [340, 286] width 42 height 14
click at [377, 273] on td at bounding box center [423, 286] width 74 height 27
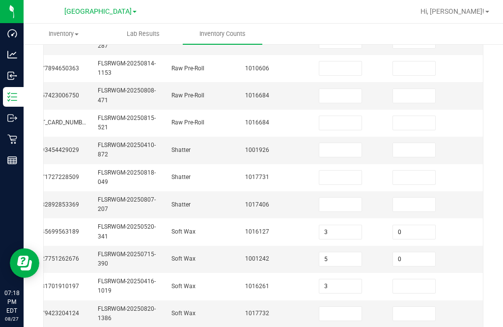
click at [377, 279] on input at bounding box center [414, 286] width 42 height 14
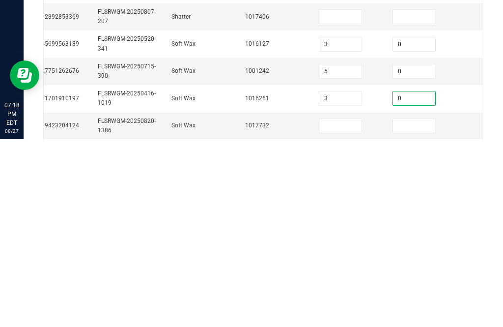
click at [334, 306] on input at bounding box center [340, 313] width 42 height 14
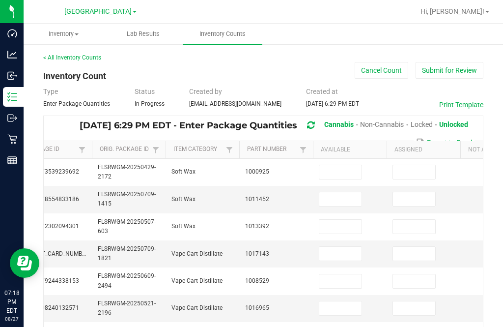
scroll to position [0, 0]
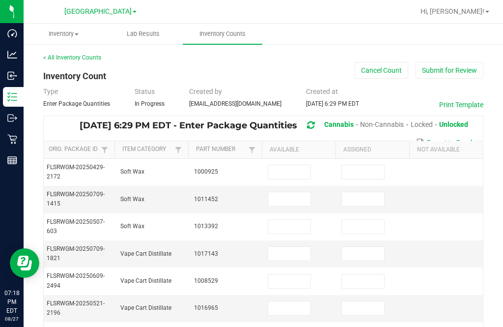
click at [287, 165] on input at bounding box center [289, 172] width 42 height 14
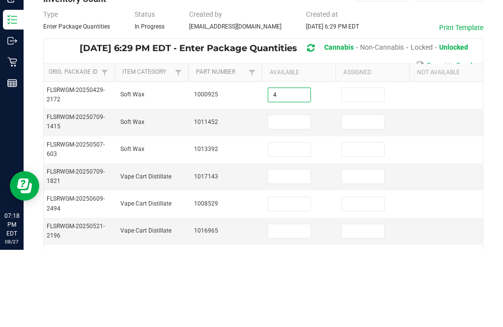
click at [361, 165] on input at bounding box center [363, 172] width 42 height 14
click at [290, 192] on input at bounding box center [289, 199] width 42 height 14
click at [365, 192] on input at bounding box center [363, 199] width 42 height 14
click at [291, 219] on input at bounding box center [289, 226] width 42 height 14
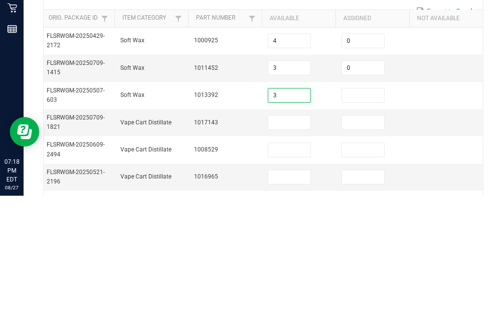
click at [367, 219] on input at bounding box center [363, 226] width 42 height 14
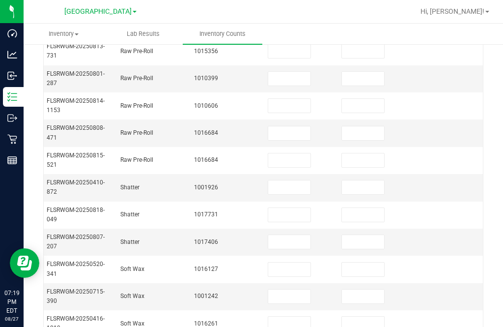
click at [287, 180] on input at bounding box center [289, 187] width 42 height 14
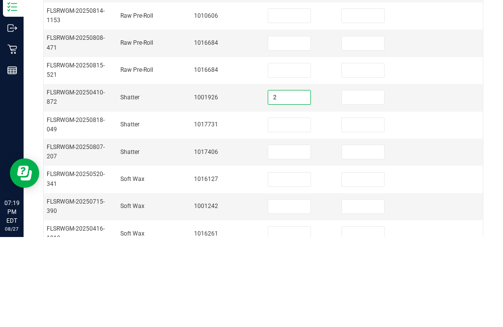
click at [366, 180] on input at bounding box center [363, 187] width 42 height 14
click at [292, 208] on input at bounding box center [289, 215] width 42 height 14
click at [370, 208] on input at bounding box center [363, 215] width 42 height 14
click at [290, 235] on input at bounding box center [289, 242] width 42 height 14
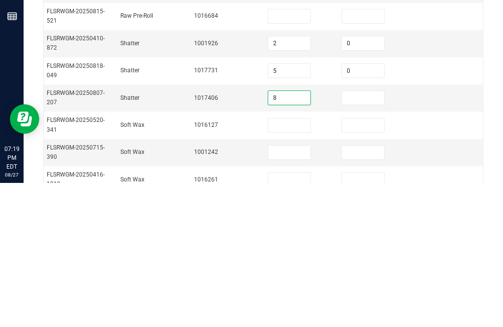
click at [369, 235] on input at bounding box center [363, 242] width 42 height 14
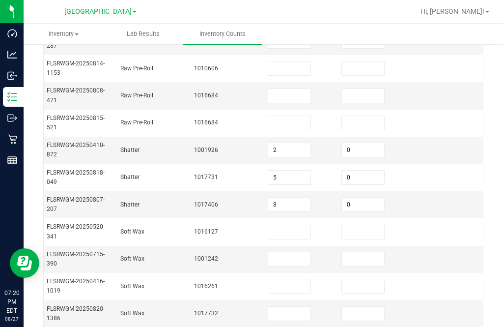
scroll to position [376, 0]
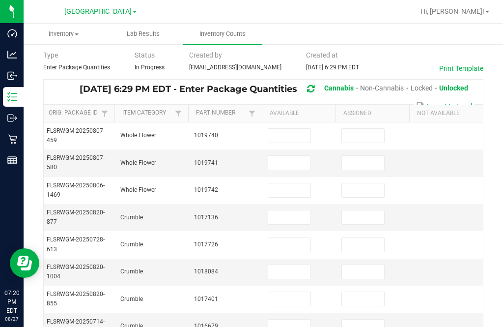
scroll to position [0, 568]
click at [290, 210] on input at bounding box center [289, 217] width 42 height 14
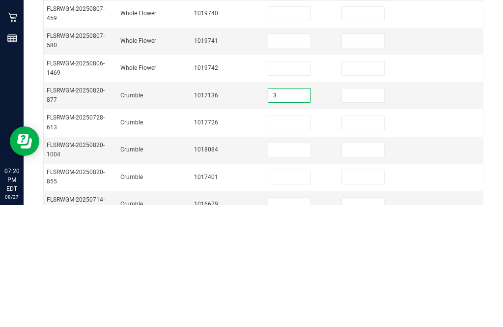
click at [375, 210] on input at bounding box center [363, 217] width 42 height 14
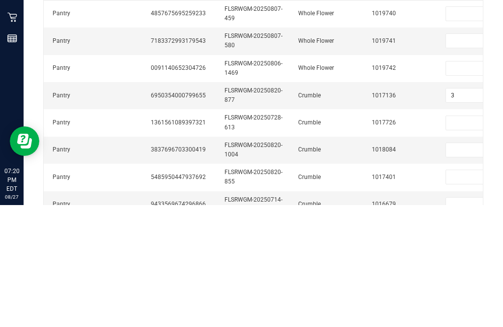
scroll to position [0, 305]
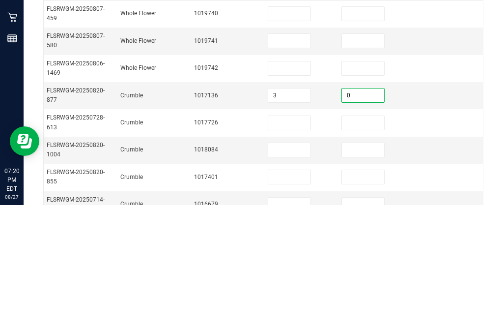
click at [294, 238] on input at bounding box center [289, 245] width 42 height 14
click at [372, 238] on input at bounding box center [363, 245] width 42 height 14
click at [293, 265] on input at bounding box center [289, 272] width 42 height 14
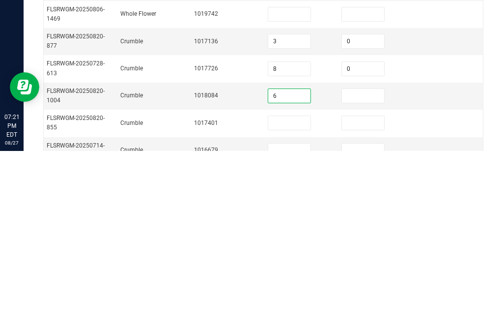
click at [368, 265] on input at bounding box center [363, 272] width 42 height 14
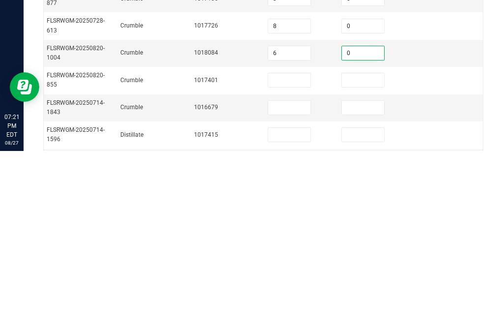
click at [294, 249] on input at bounding box center [289, 256] width 42 height 14
click at [370, 249] on input at bounding box center [363, 256] width 42 height 14
click at [295, 276] on input at bounding box center [289, 283] width 42 height 14
click at [356, 276] on input at bounding box center [363, 283] width 42 height 14
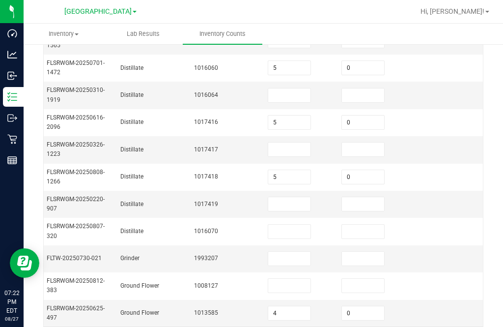
scroll to position [376, 0]
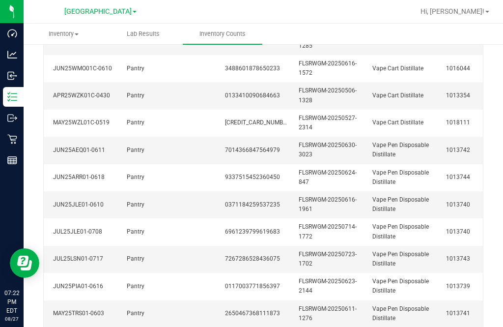
scroll to position [0, 349]
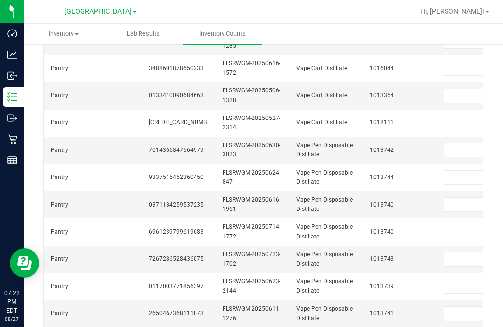
click at [377, 225] on input at bounding box center [465, 232] width 42 height 14
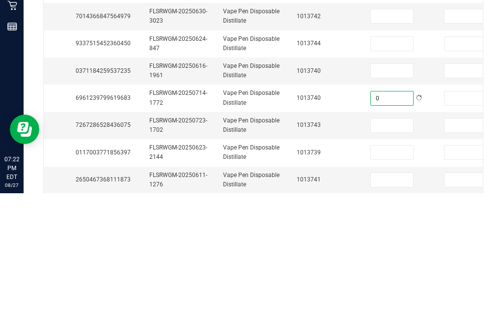
click at [377, 225] on input at bounding box center [465, 232] width 42 height 14
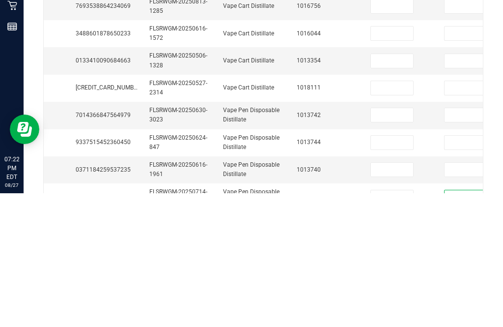
click at [377, 242] on input at bounding box center [392, 249] width 42 height 14
click at [377, 242] on input at bounding box center [465, 249] width 42 height 14
click at [377, 269] on input at bounding box center [392, 276] width 42 height 14
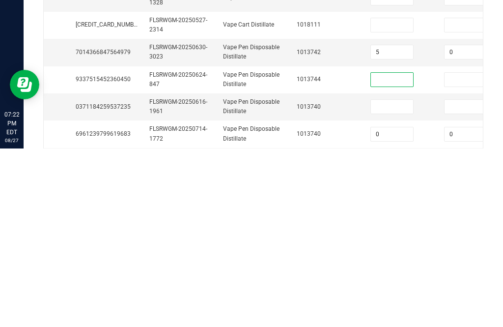
click at [377, 278] on input at bounding box center [392, 285] width 42 height 14
click at [377, 278] on input at bounding box center [465, 285] width 42 height 14
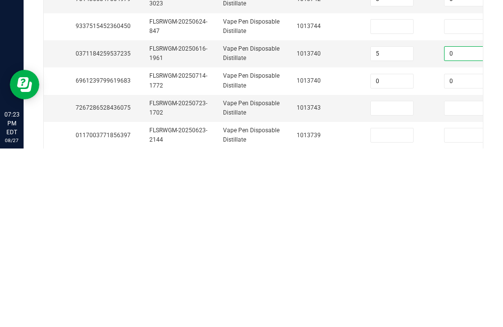
click at [377, 279] on input at bounding box center [392, 286] width 42 height 14
click at [377, 279] on input at bounding box center [465, 286] width 42 height 14
click at [377, 306] on input at bounding box center [392, 313] width 42 height 14
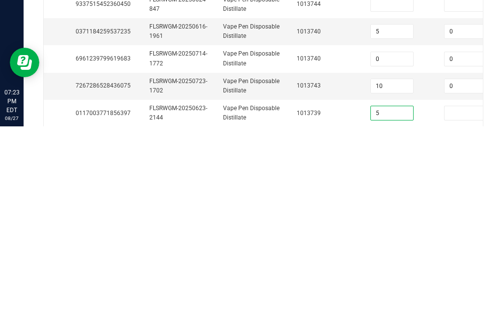
click at [377, 306] on input at bounding box center [465, 313] width 42 height 14
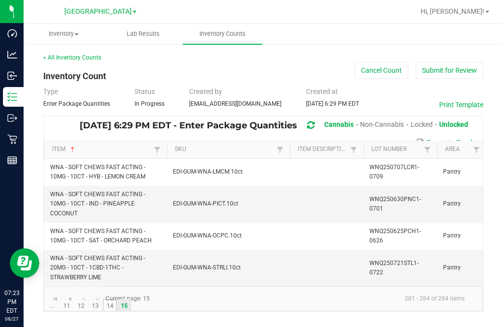
click at [110, 299] on link "14" at bounding box center [110, 306] width 14 height 15
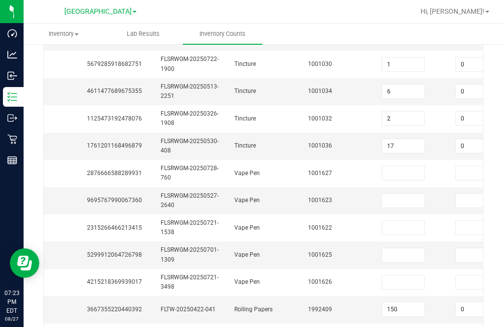
click at [377, 193] on input at bounding box center [403, 200] width 42 height 14
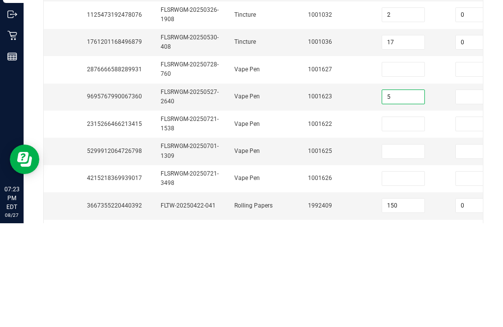
click at [377, 193] on input at bounding box center [477, 200] width 42 height 14
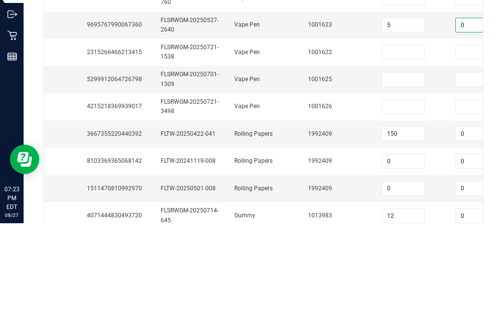
click at [377, 203] on input at bounding box center [403, 210] width 42 height 14
click at [377, 203] on input at bounding box center [477, 210] width 42 height 14
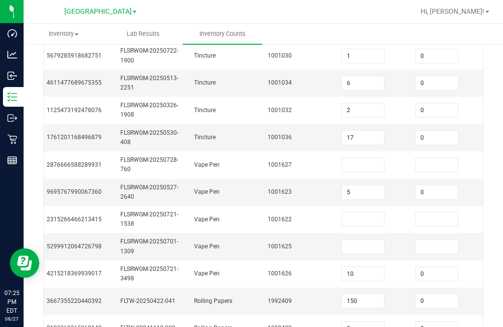
scroll to position [0, 494]
click at [370, 158] on input at bounding box center [363, 165] width 42 height 14
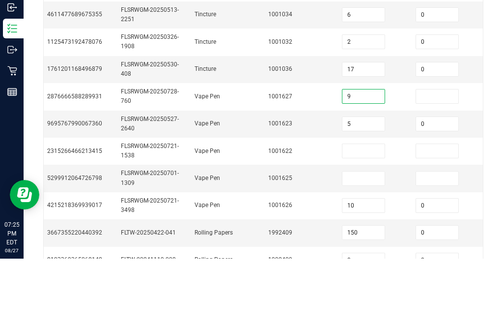
click at [377, 151] on td at bounding box center [447, 164] width 74 height 27
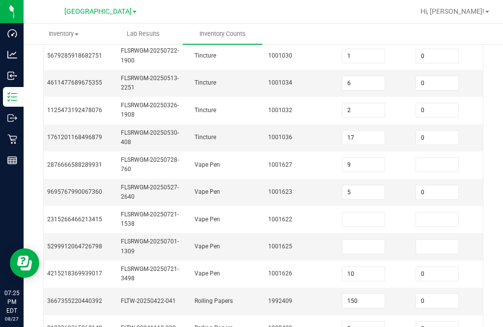
click at [377, 158] on input at bounding box center [437, 165] width 42 height 14
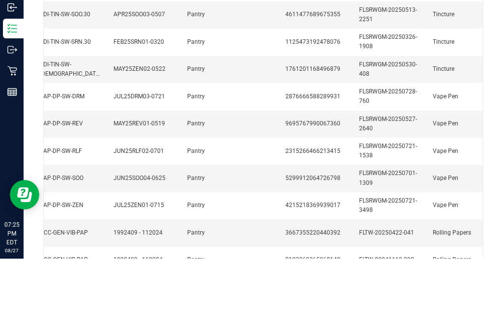
scroll to position [0, 257]
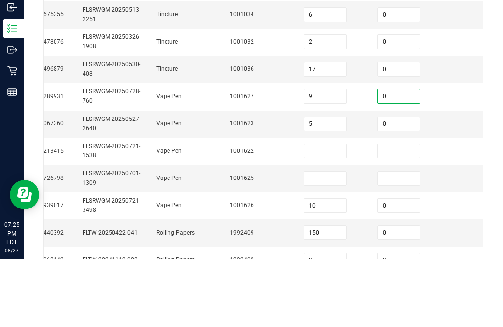
click at [330, 185] on input "5" at bounding box center [325, 192] width 42 height 14
click at [334, 212] on input at bounding box center [325, 219] width 42 height 14
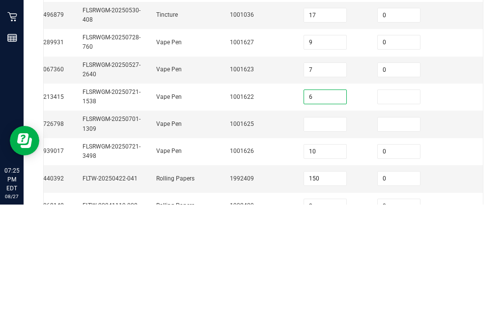
click at [377, 212] on input at bounding box center [399, 219] width 42 height 14
click at [334, 240] on input at bounding box center [325, 247] width 42 height 14
click at [377, 240] on input at bounding box center [399, 247] width 42 height 14
click at [338, 267] on input "10" at bounding box center [325, 274] width 42 height 14
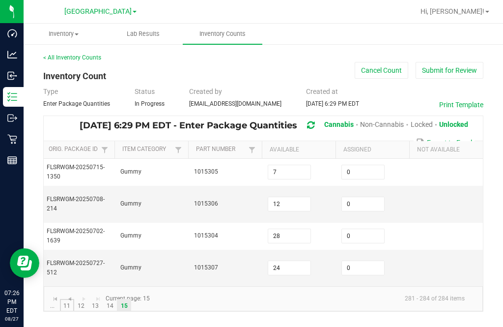
click at [71, 299] on link "11" at bounding box center [67, 306] width 14 height 15
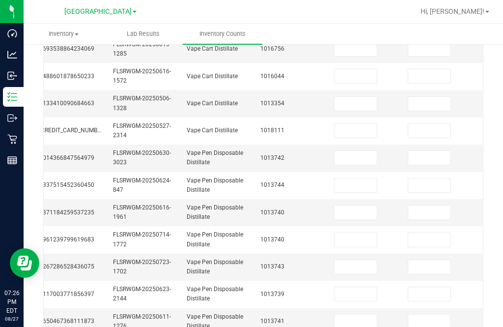
click at [359, 151] on input at bounding box center [355, 158] width 42 height 14
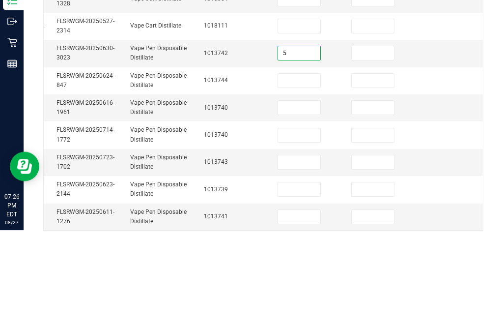
click at [306, 225] on input at bounding box center [299, 232] width 42 height 14
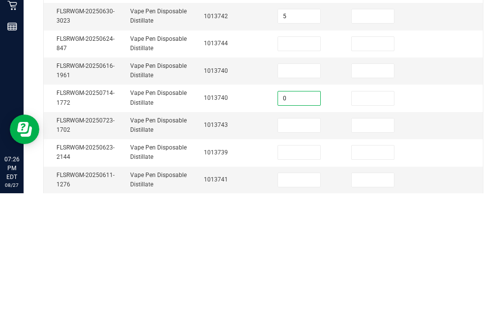
click at [377, 225] on input at bounding box center [373, 232] width 42 height 14
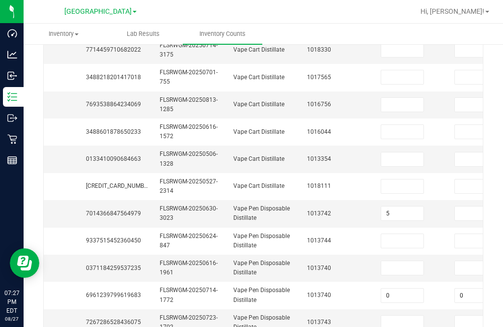
click at [377, 261] on input at bounding box center [402, 268] width 42 height 14
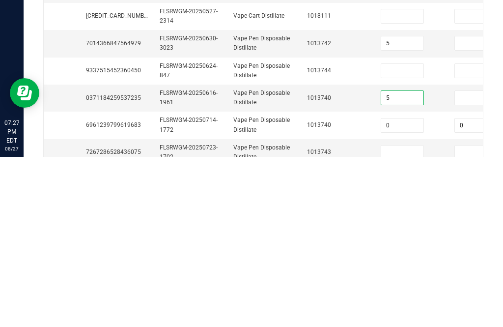
click at [377, 261] on input at bounding box center [476, 268] width 42 height 14
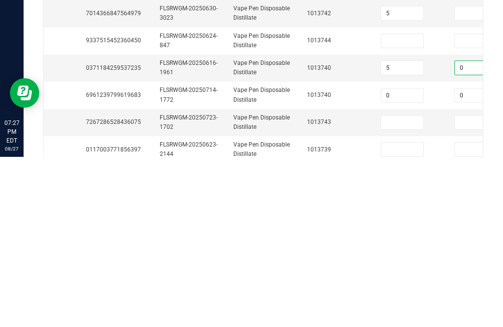
click at [377, 285] on input at bounding box center [402, 292] width 42 height 14
click at [377, 285] on input at bounding box center [476, 292] width 42 height 14
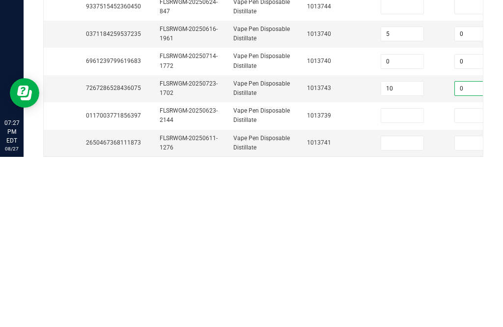
click at [377, 278] on input at bounding box center [402, 285] width 42 height 14
click at [377, 279] on input at bounding box center [476, 286] width 42 height 14
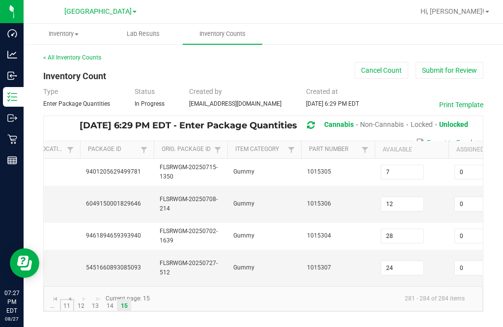
click at [61, 299] on link "11" at bounding box center [67, 306] width 14 height 15
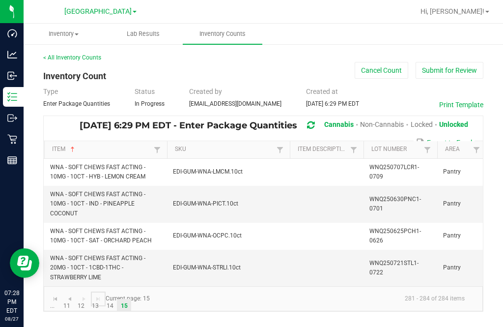
scroll to position [0, 0]
click at [56, 295] on span "Go to the first page" at bounding box center [56, 299] width 8 height 8
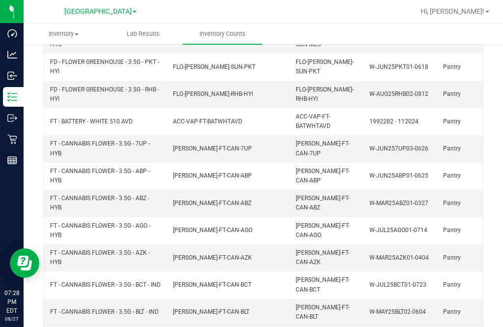
scroll to position [368, 0]
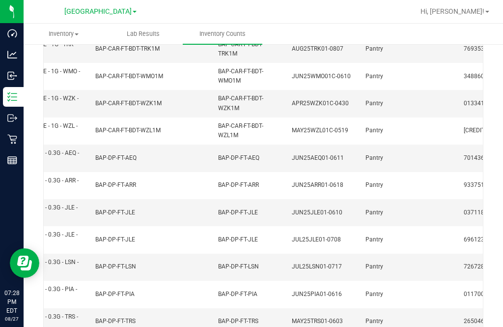
scroll to position [0, 109]
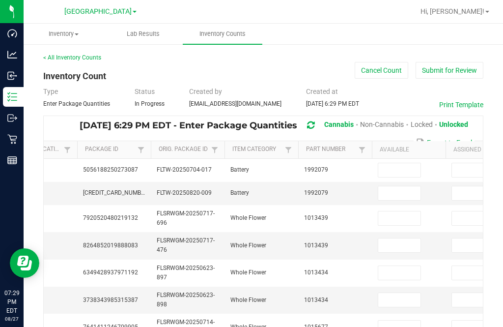
click at [377, 120] on span "Unlocked" at bounding box center [453, 124] width 29 height 8
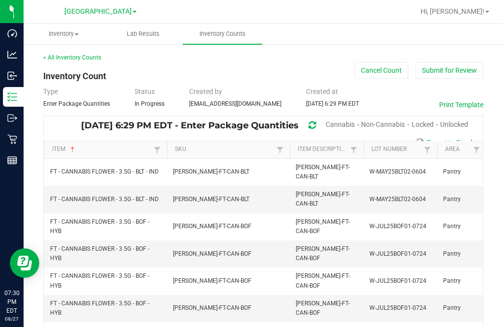
click at [377, 120] on span "Unlocked" at bounding box center [454, 124] width 28 height 8
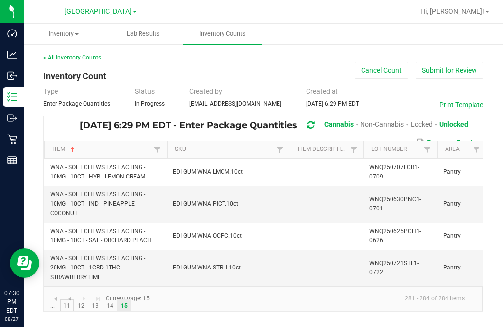
click at [66, 299] on link "11" at bounding box center [67, 306] width 14 height 15
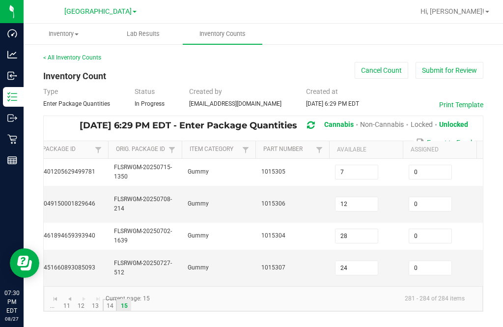
click at [104, 299] on link "14" at bounding box center [110, 306] width 14 height 15
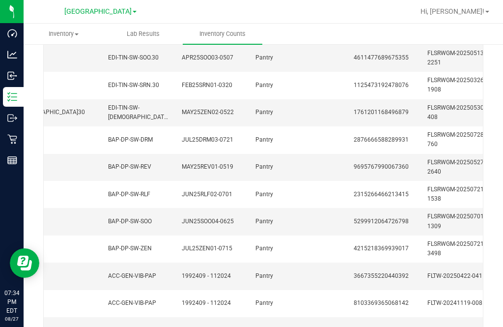
scroll to position [0, 199]
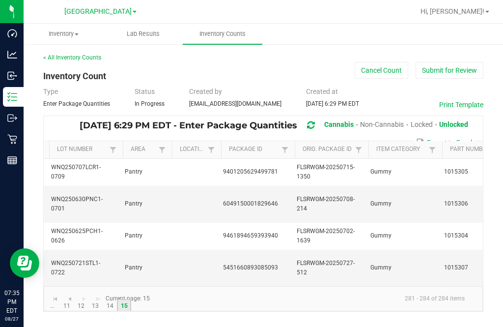
scroll to position [0, 334]
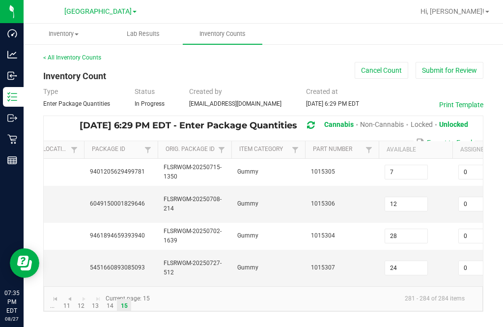
click at [377, 197] on input "12" at bounding box center [406, 204] width 42 height 14
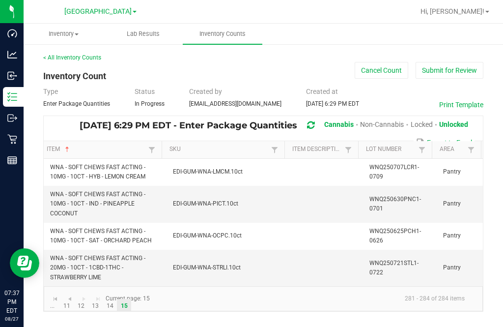
scroll to position [0, 0]
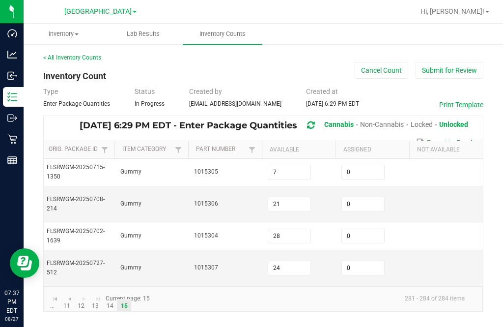
click at [293, 229] on input "28" at bounding box center [289, 236] width 42 height 14
click at [301, 261] on input "24" at bounding box center [289, 268] width 42 height 14
click at [301, 165] on input "7" at bounding box center [289, 172] width 42 height 14
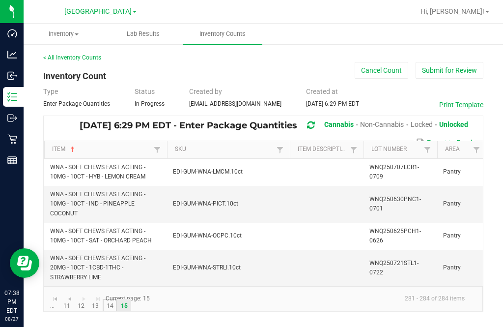
click at [109, 299] on link "14" at bounding box center [110, 306] width 14 height 15
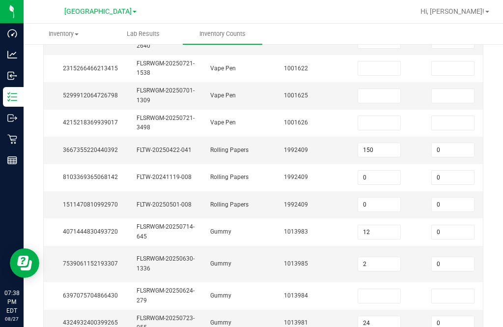
click at [377, 257] on input "2" at bounding box center [379, 264] width 42 height 14
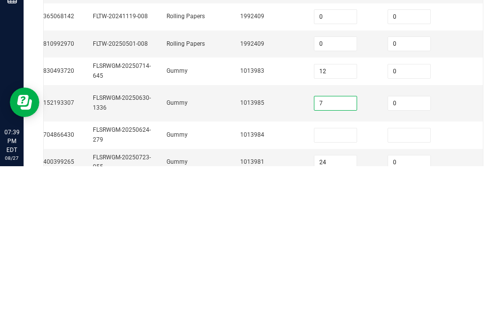
click at [341, 225] on input "12" at bounding box center [335, 232] width 42 height 14
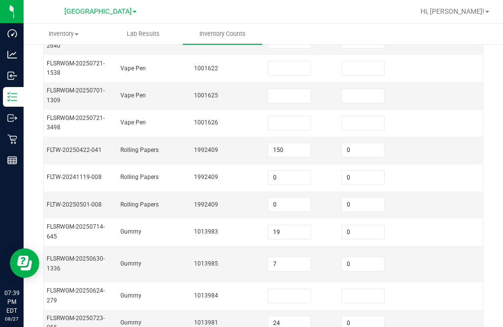
click at [296, 316] on input "24" at bounding box center [289, 323] width 42 height 14
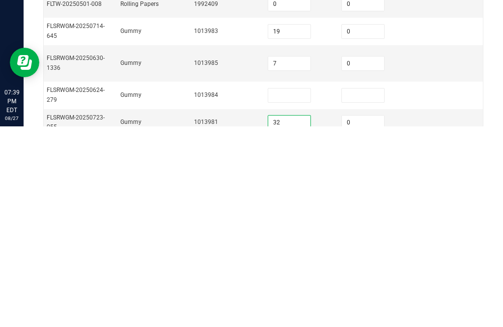
click at [289, 289] on input at bounding box center [289, 296] width 42 height 14
click at [370, 289] on input at bounding box center [363, 296] width 42 height 14
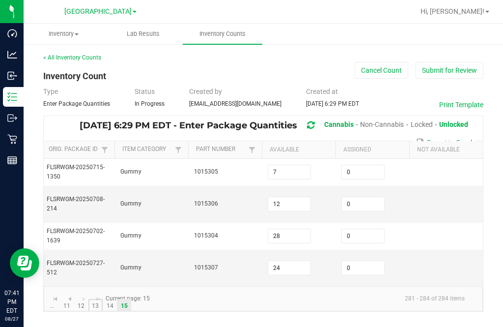
click at [94, 299] on link "13" at bounding box center [95, 306] width 14 height 15
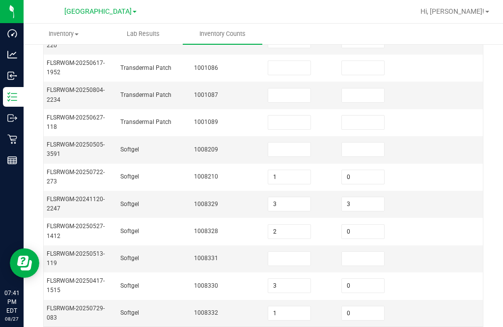
scroll to position [376, 0]
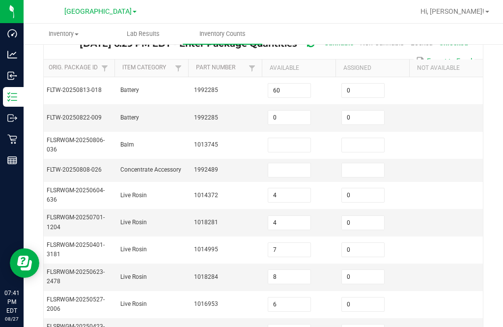
scroll to position [80, 0]
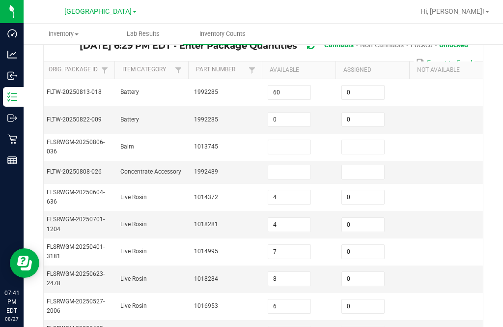
click at [299, 140] on input at bounding box center [289, 147] width 42 height 14
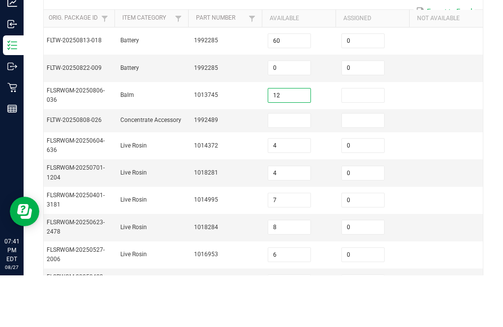
click at [375, 140] on input at bounding box center [363, 147] width 42 height 14
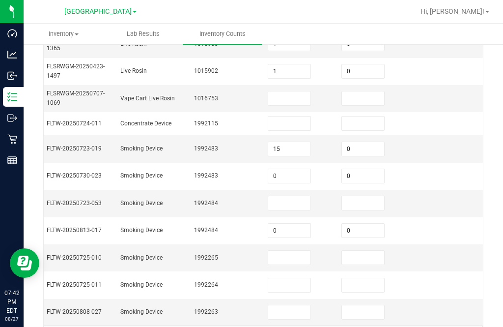
scroll to position [368, 0]
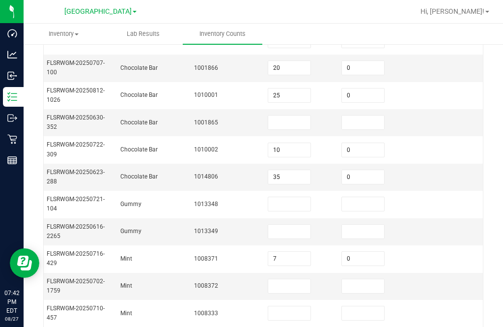
scroll to position [137, 0]
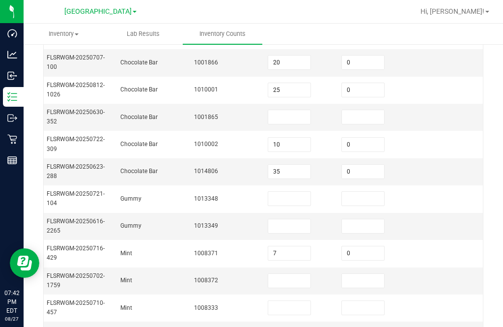
click at [284, 191] on input at bounding box center [289, 198] width 42 height 14
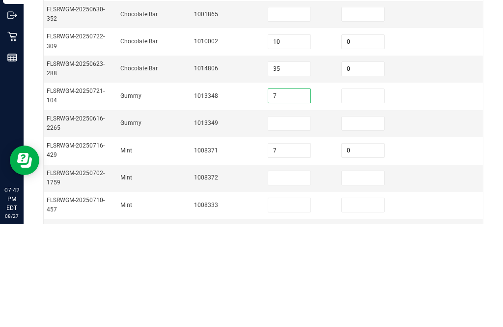
click at [370, 191] on input at bounding box center [363, 198] width 42 height 14
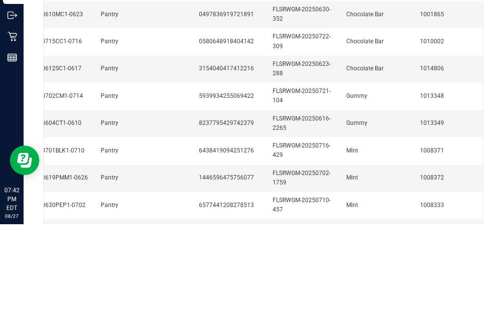
scroll to position [0, 410]
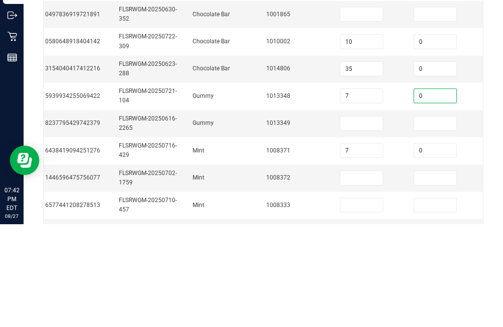
click at [362, 219] on input at bounding box center [361, 226] width 42 height 14
click at [377, 219] on input at bounding box center [435, 226] width 42 height 14
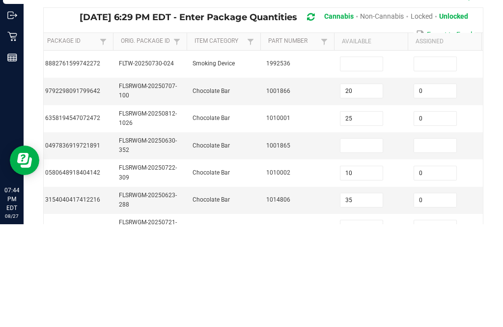
scroll to position [6, 0]
click at [360, 186] on input "20" at bounding box center [361, 193] width 42 height 14
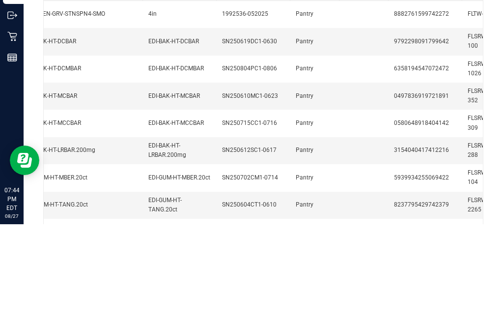
scroll to position [0, 211]
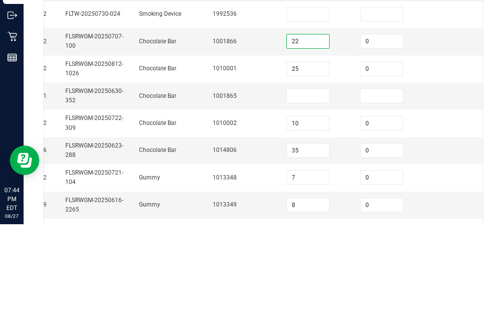
click at [307, 191] on input at bounding box center [308, 198] width 42 height 14
click at [377, 191] on input at bounding box center [381, 198] width 42 height 14
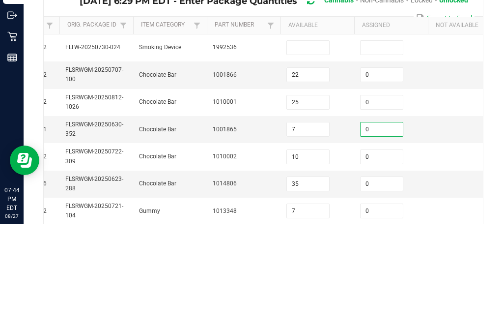
click at [311, 198] on input "25" at bounding box center [308, 205] width 42 height 14
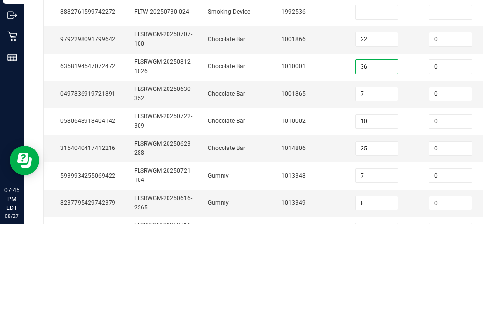
click at [377, 217] on input "10" at bounding box center [376, 224] width 42 height 14
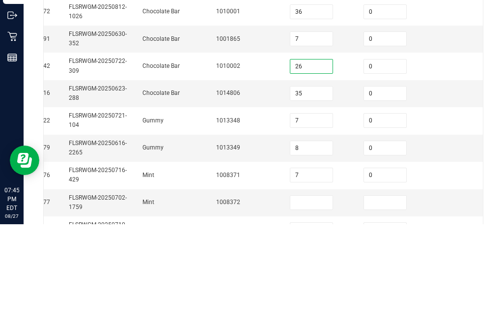
click at [319, 189] on input "35" at bounding box center [311, 196] width 42 height 14
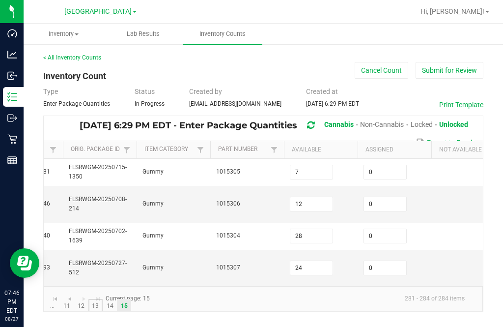
click at [93, 299] on link "13" at bounding box center [95, 306] width 14 height 15
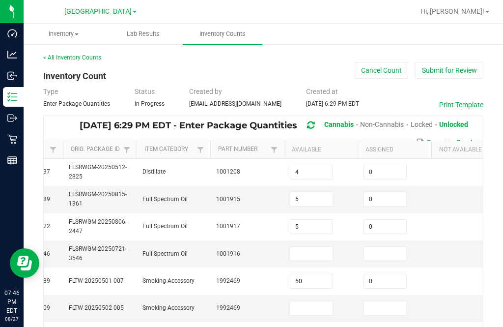
click at [320, 192] on input "5" at bounding box center [311, 199] width 42 height 14
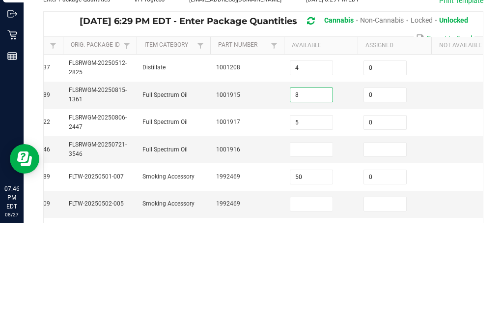
click at [320, 219] on input "5" at bounding box center [311, 226] width 42 height 14
click at [315, 246] on input at bounding box center [311, 253] width 42 height 14
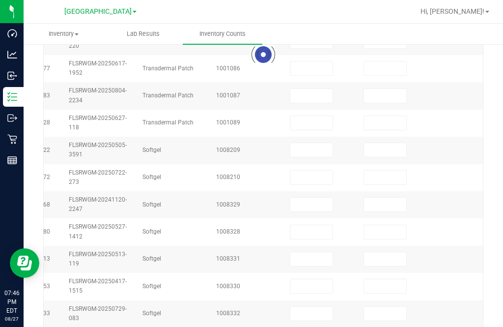
scroll to position [368, 0]
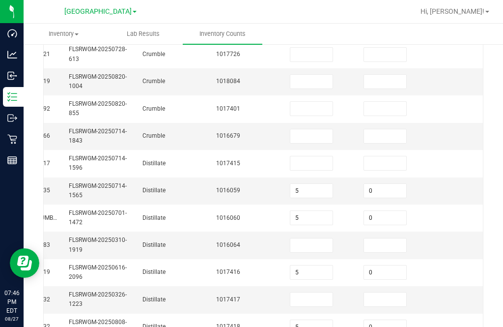
scroll to position [231, 0]
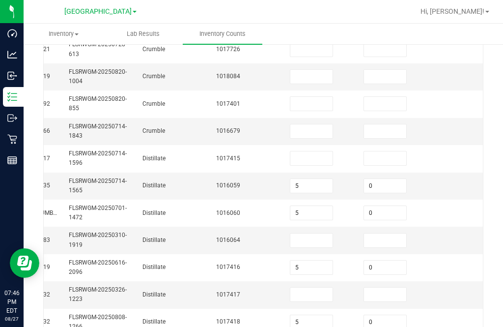
click at [315, 151] on input at bounding box center [311, 158] width 42 height 14
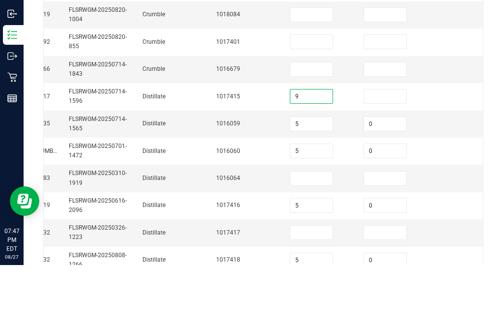
click at [318, 179] on input "5" at bounding box center [311, 186] width 42 height 14
click at [322, 206] on input "5" at bounding box center [311, 213] width 42 height 14
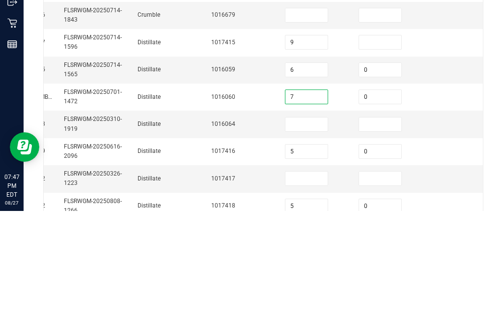
scroll to position [0, 551]
click at [309, 233] on input at bounding box center [306, 240] width 42 height 14
click at [377, 233] on input at bounding box center [380, 240] width 42 height 14
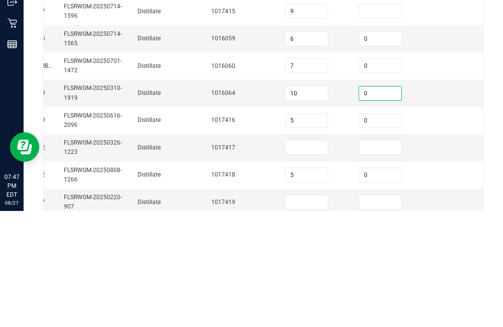
scroll to position [266, 0]
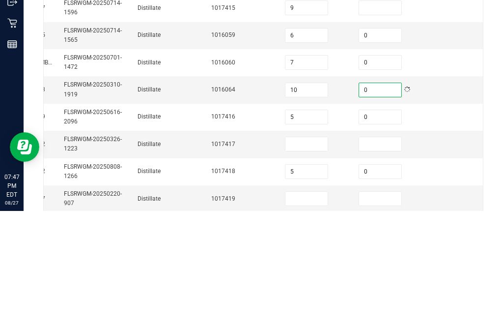
click at [313, 226] on input "5" at bounding box center [306, 233] width 42 height 14
click at [315, 253] on input at bounding box center [306, 260] width 42 height 14
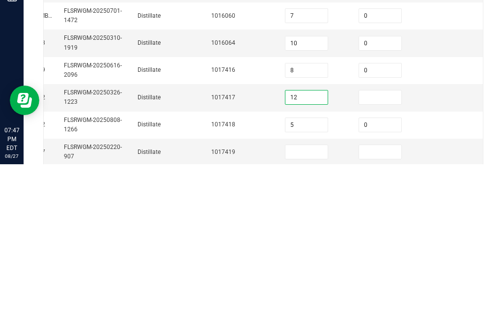
click at [377, 253] on input at bounding box center [380, 260] width 42 height 14
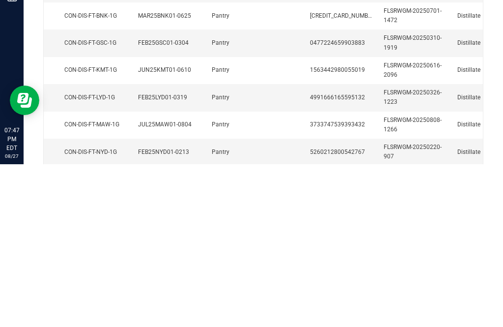
scroll to position [0, 233]
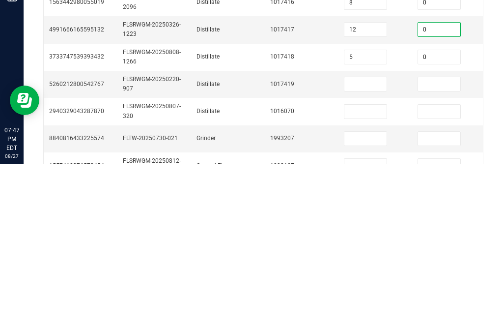
click at [360, 240] on input at bounding box center [365, 247] width 42 height 14
click at [377, 240] on input at bounding box center [439, 247] width 42 height 14
click at [371, 267] on input at bounding box center [365, 274] width 42 height 14
click at [377, 267] on input at bounding box center [439, 274] width 42 height 14
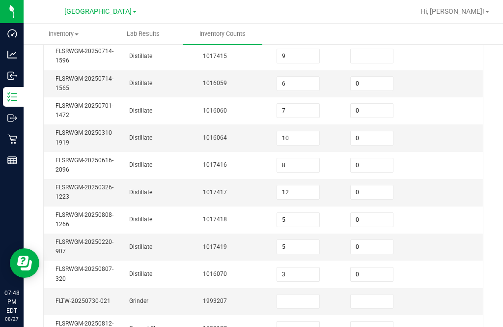
scroll to position [0, 565]
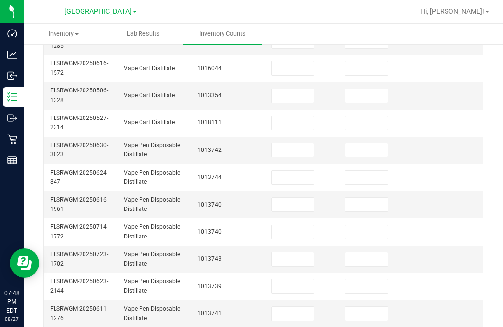
click at [95, 300] on td "FLSRWGM-20250611-1276" at bounding box center [81, 313] width 74 height 27
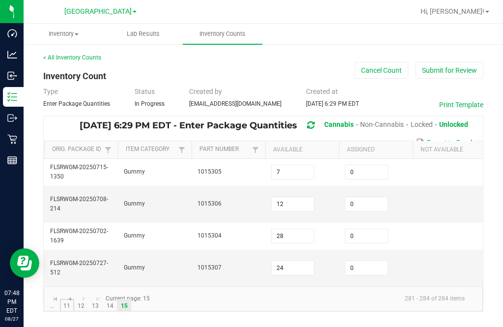
click at [69, 299] on link "11" at bounding box center [67, 306] width 14 height 15
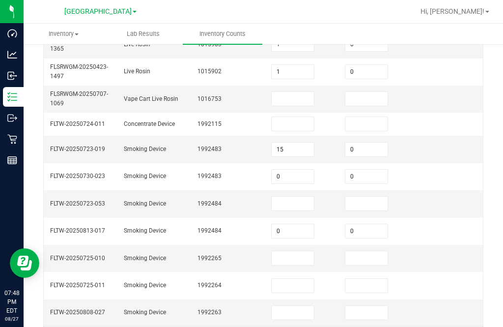
scroll to position [368, 0]
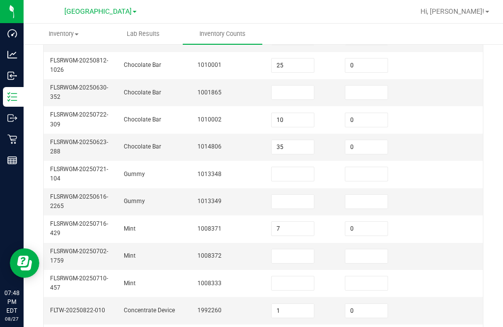
scroll to position [161, 0]
click at [288, 221] on input "7" at bounding box center [293, 228] width 42 height 14
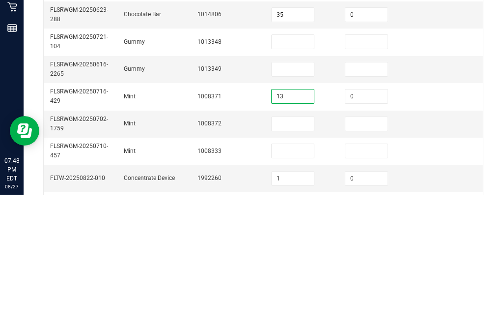
click at [291, 249] on input at bounding box center [293, 256] width 42 height 14
click at [367, 249] on input at bounding box center [366, 256] width 42 height 14
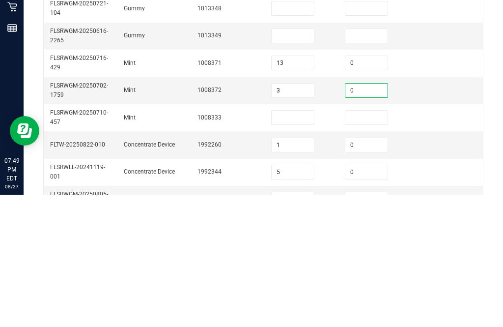
click at [295, 243] on input at bounding box center [293, 250] width 42 height 14
click at [374, 243] on input at bounding box center [366, 250] width 42 height 14
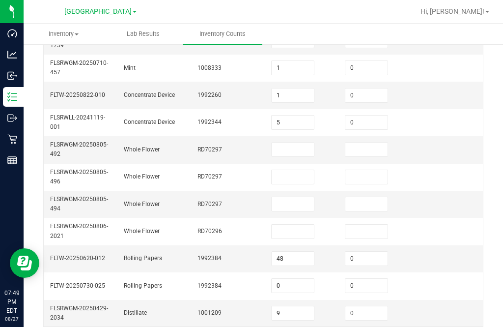
scroll to position [376, 0]
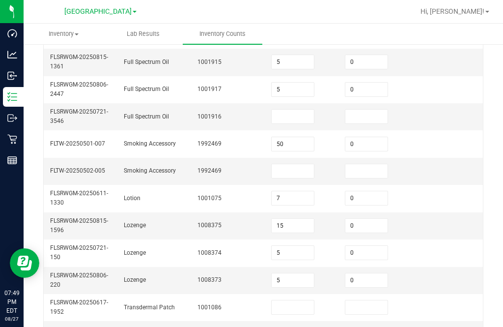
scroll to position [137, 0]
click at [296, 218] on input "15" at bounding box center [293, 225] width 42 height 14
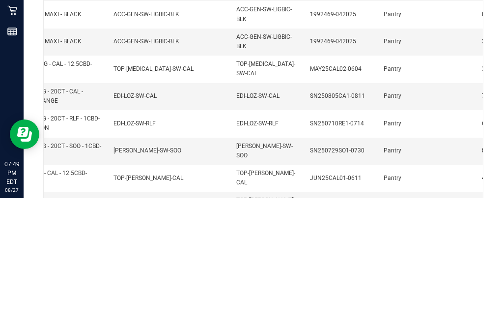
scroll to position [0, 12]
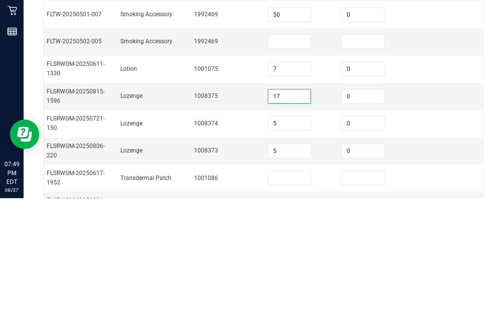
click at [299, 245] on input "5" at bounding box center [289, 252] width 42 height 14
click at [302, 273] on input "5" at bounding box center [289, 280] width 42 height 14
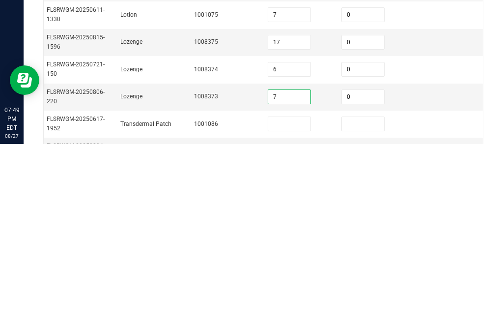
click at [0, 58] on nav "Dashboard Analytics Inbound Inventory Outbound Retail Reports 07:49 PM EDT [DAT…" at bounding box center [12, 163] width 24 height 327
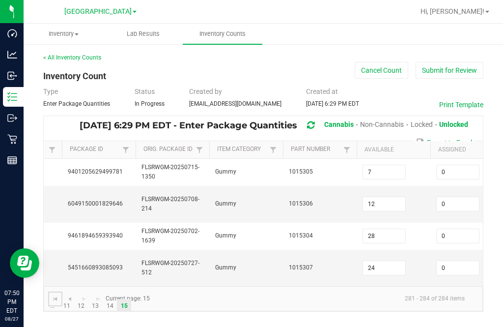
click at [53, 291] on link at bounding box center [55, 298] width 14 height 15
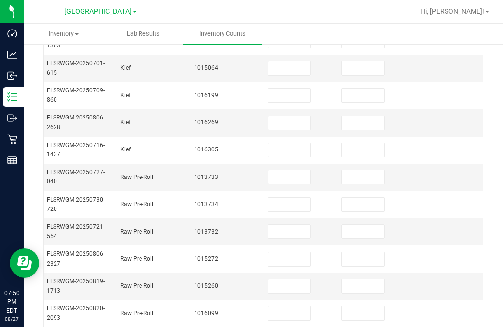
click at [288, 170] on input at bounding box center [289, 177] width 42 height 14
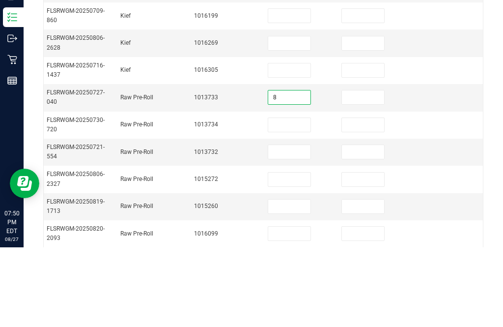
click at [377, 170] on input at bounding box center [363, 177] width 42 height 14
click at [291, 197] on input at bounding box center [289, 204] width 42 height 14
click at [353, 197] on input at bounding box center [363, 204] width 42 height 14
click at [283, 224] on input at bounding box center [289, 231] width 42 height 14
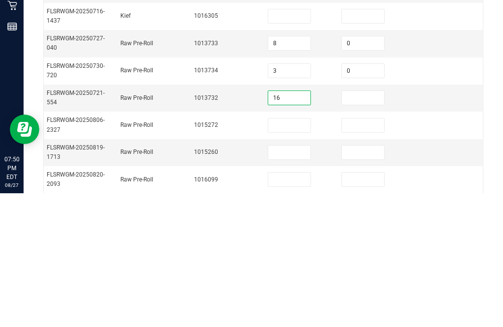
click at [377, 224] on input at bounding box center [363, 231] width 42 height 14
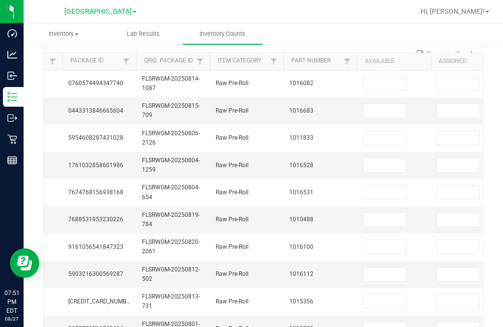
click at [377, 267] on input at bounding box center [384, 274] width 42 height 14
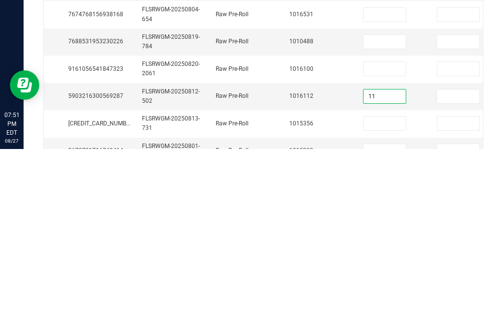
click at [377, 267] on input at bounding box center [458, 274] width 42 height 14
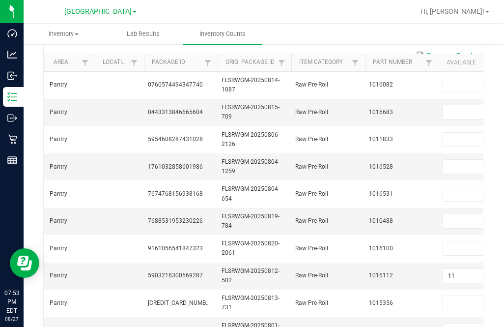
scroll to position [0, 403]
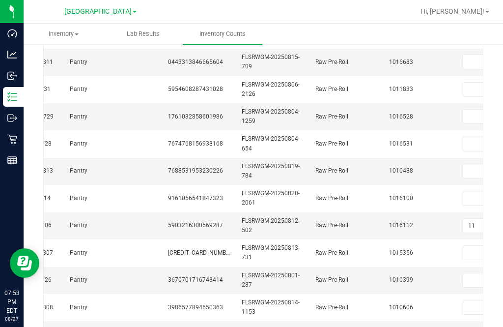
click at [377, 247] on input at bounding box center [484, 253] width 42 height 14
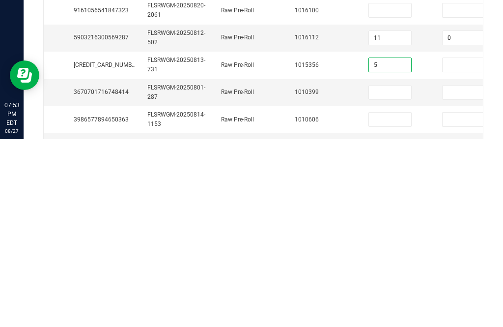
click at [377, 246] on input at bounding box center [463, 253] width 42 height 14
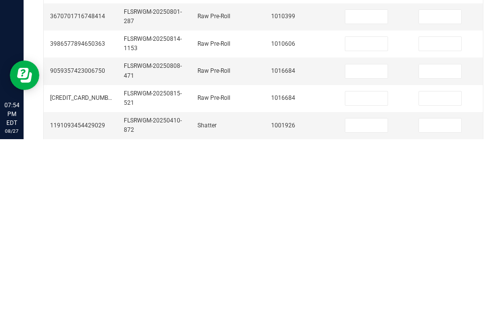
click at [365, 224] on input at bounding box center [366, 231] width 42 height 14
click at [377, 224] on input at bounding box center [440, 231] width 42 height 14
click at [365, 224] on input "5" at bounding box center [366, 231] width 42 height 14
click at [377, 224] on input at bounding box center [440, 231] width 42 height 14
click at [369, 279] on input at bounding box center [366, 286] width 42 height 14
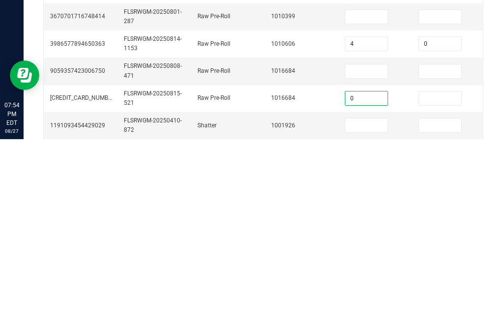
click at [377, 279] on input at bounding box center [440, 286] width 42 height 14
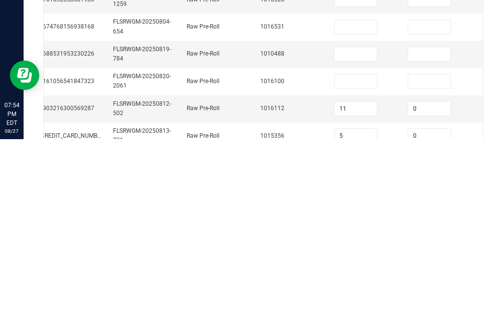
click at [355, 235] on input at bounding box center [355, 242] width 42 height 14
click at [377, 235] on input at bounding box center [429, 242] width 42 height 14
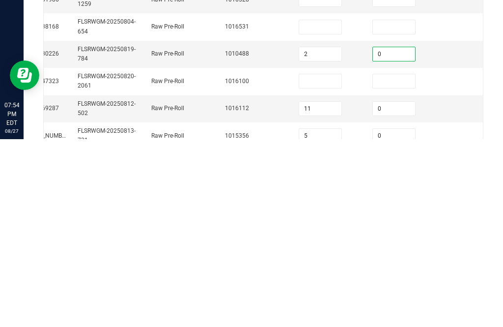
click at [327, 262] on input at bounding box center [320, 269] width 42 height 14
click at [377, 262] on input at bounding box center [394, 269] width 42 height 14
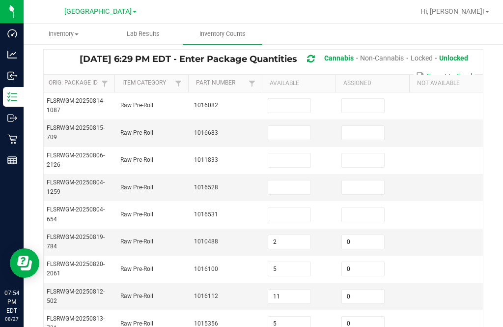
click at [289, 153] on input at bounding box center [289, 160] width 42 height 14
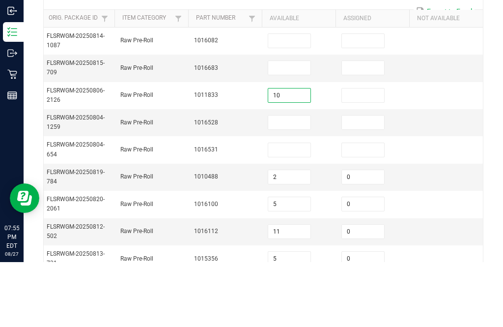
click at [375, 153] on input at bounding box center [363, 160] width 42 height 14
click at [301, 180] on input at bounding box center [289, 187] width 42 height 14
click at [369, 180] on input at bounding box center [363, 187] width 42 height 14
click at [290, 208] on input at bounding box center [289, 215] width 42 height 14
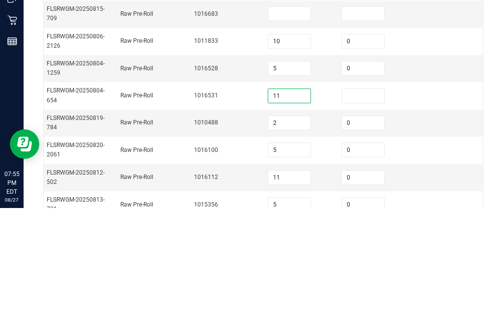
click at [356, 208] on input at bounding box center [363, 215] width 42 height 14
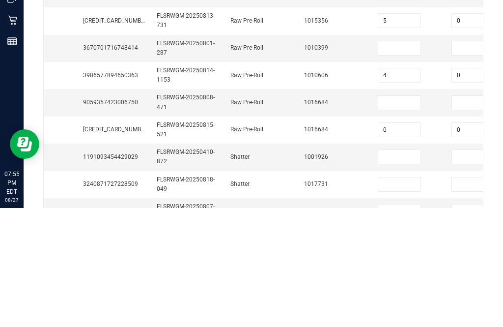
click at [377, 215] on input at bounding box center [399, 222] width 42 height 14
click at [377, 215] on input at bounding box center [473, 222] width 42 height 14
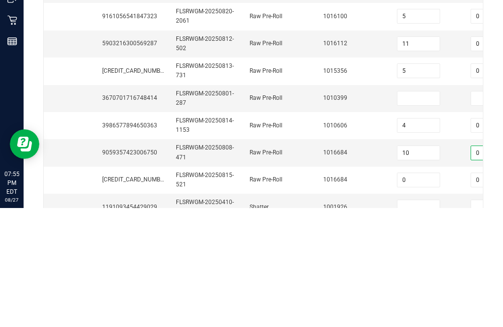
click at [377, 210] on input at bounding box center [418, 217] width 42 height 14
click at [377, 210] on input at bounding box center [492, 217] width 42 height 14
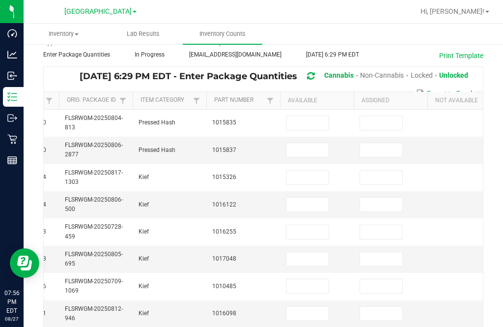
click at [315, 170] on input at bounding box center [307, 177] width 42 height 14
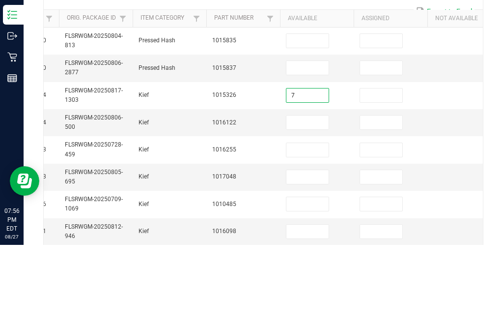
click at [377, 170] on input at bounding box center [381, 177] width 42 height 14
click at [308, 197] on input at bounding box center [307, 204] width 42 height 14
click at [377, 197] on input at bounding box center [381, 204] width 42 height 14
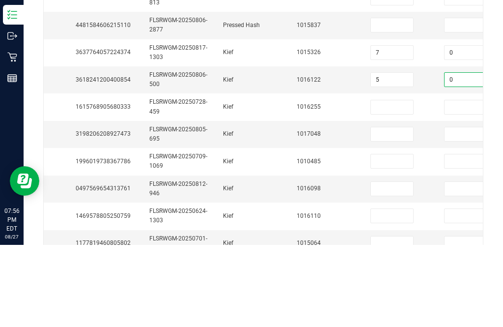
click at [377, 182] on input at bounding box center [392, 189] width 42 height 14
click at [377, 182] on input at bounding box center [465, 189] width 42 height 14
click at [377, 209] on input at bounding box center [392, 216] width 42 height 14
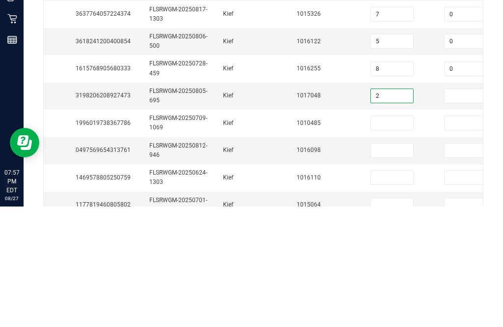
click at [377, 209] on input at bounding box center [465, 216] width 42 height 14
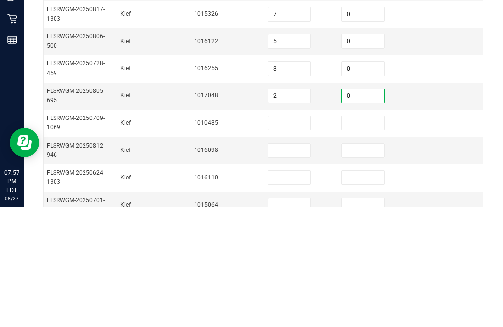
click at [286, 236] on input at bounding box center [289, 243] width 42 height 14
click at [364, 236] on input at bounding box center [363, 243] width 42 height 14
click at [292, 264] on input at bounding box center [289, 271] width 42 height 14
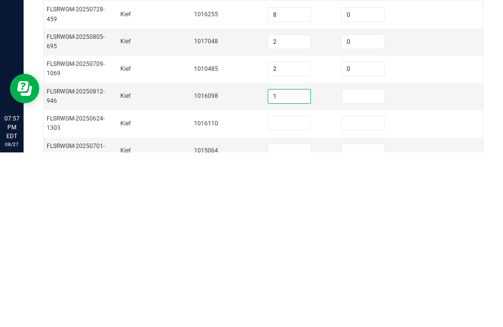
click at [352, 264] on input at bounding box center [363, 271] width 42 height 14
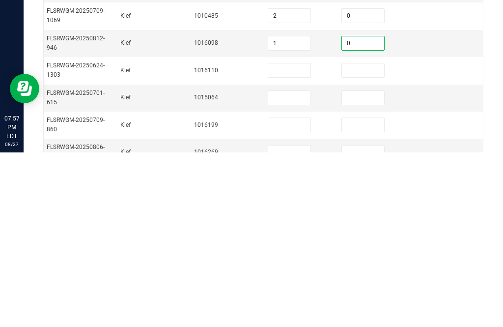
click at [284, 238] on input at bounding box center [289, 245] width 42 height 14
click at [366, 238] on input at bounding box center [363, 245] width 42 height 14
click at [298, 265] on input at bounding box center [289, 272] width 42 height 14
click at [367, 265] on input at bounding box center [363, 272] width 42 height 14
click at [287, 292] on input at bounding box center [289, 299] width 42 height 14
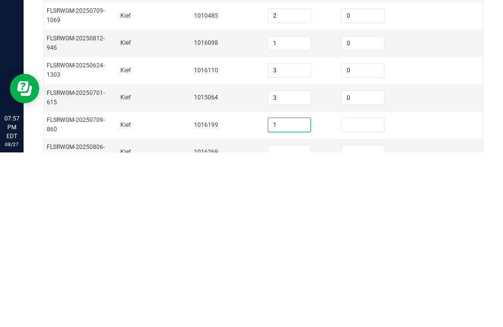
click at [367, 292] on input at bounding box center [363, 299] width 42 height 14
click at [292, 320] on input at bounding box center [289, 327] width 42 height 14
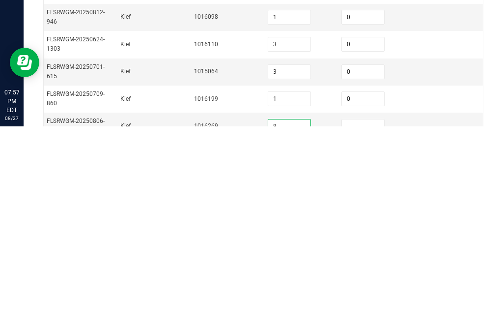
click at [373, 320] on input at bounding box center [363, 327] width 42 height 14
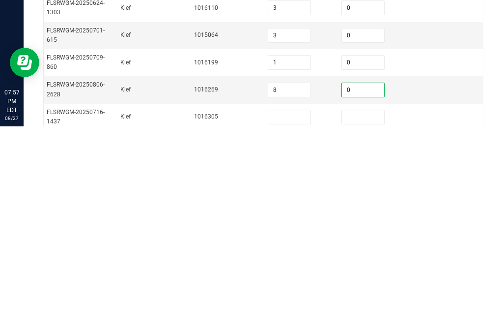
click at [291, 310] on input at bounding box center [289, 317] width 42 height 14
click at [357, 310] on input at bounding box center [363, 317] width 42 height 14
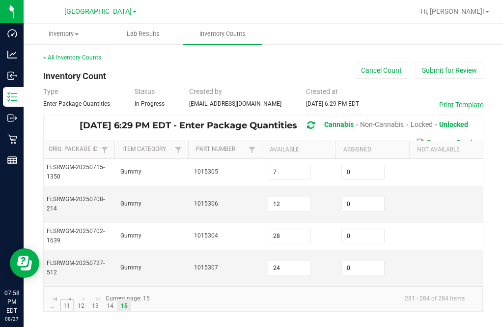
click at [64, 299] on link "11" at bounding box center [67, 306] width 14 height 15
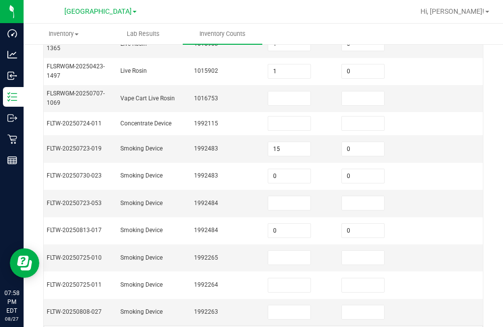
scroll to position [368, 0]
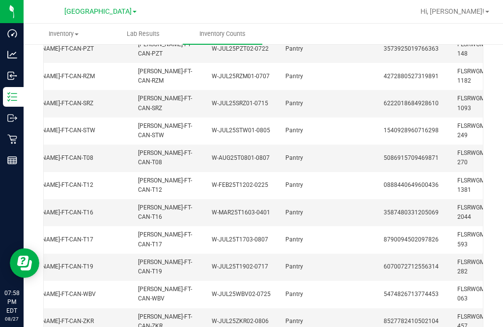
scroll to position [0, 41]
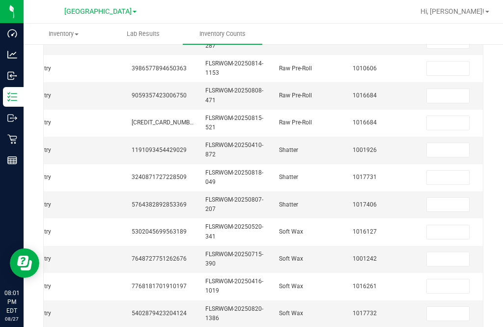
scroll to position [0, 434]
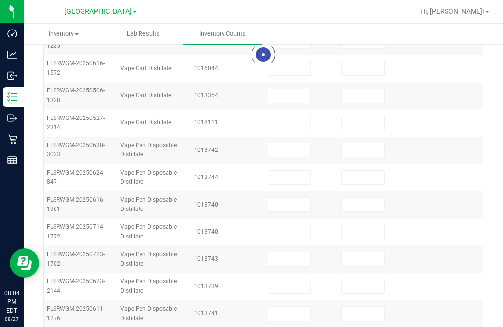
scroll to position [0, 0]
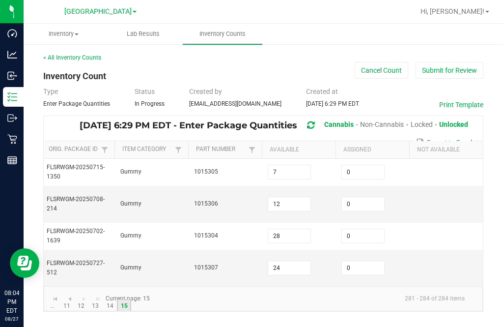
click at [123, 299] on link "15" at bounding box center [124, 306] width 14 height 15
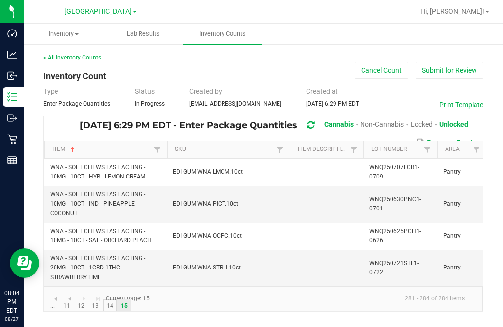
click at [110, 299] on link "14" at bounding box center [110, 306] width 14 height 15
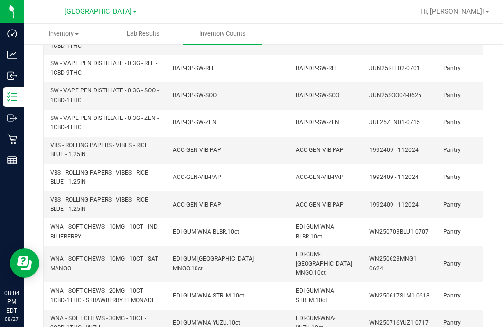
scroll to position [0, 55]
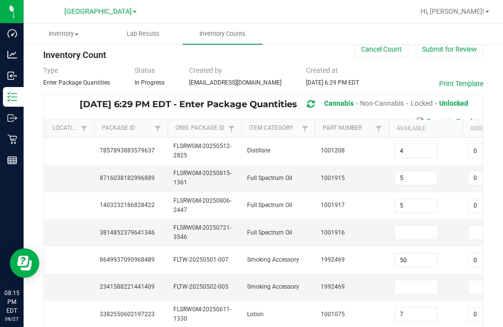
click at [377, 41] on button "Cancel Count" at bounding box center [382, 49] width 54 height 17
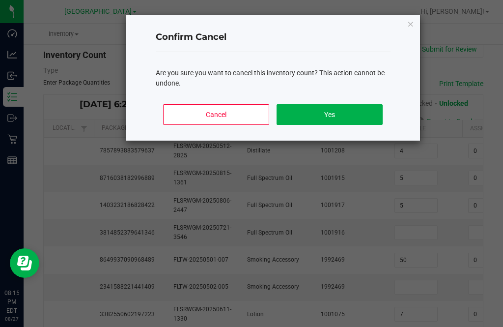
click at [341, 112] on button "Yes" at bounding box center [329, 114] width 106 height 21
